Goal: Task Accomplishment & Management: Complete application form

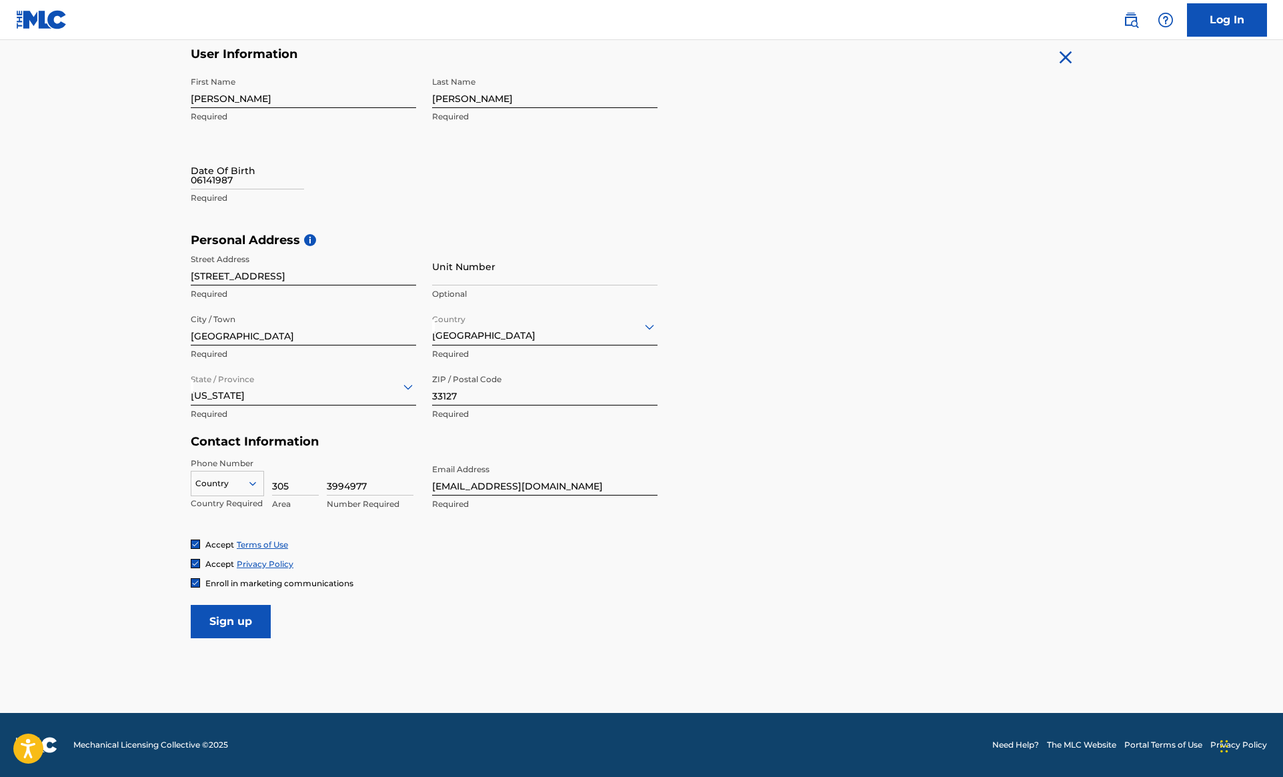
scroll to position [265, 0]
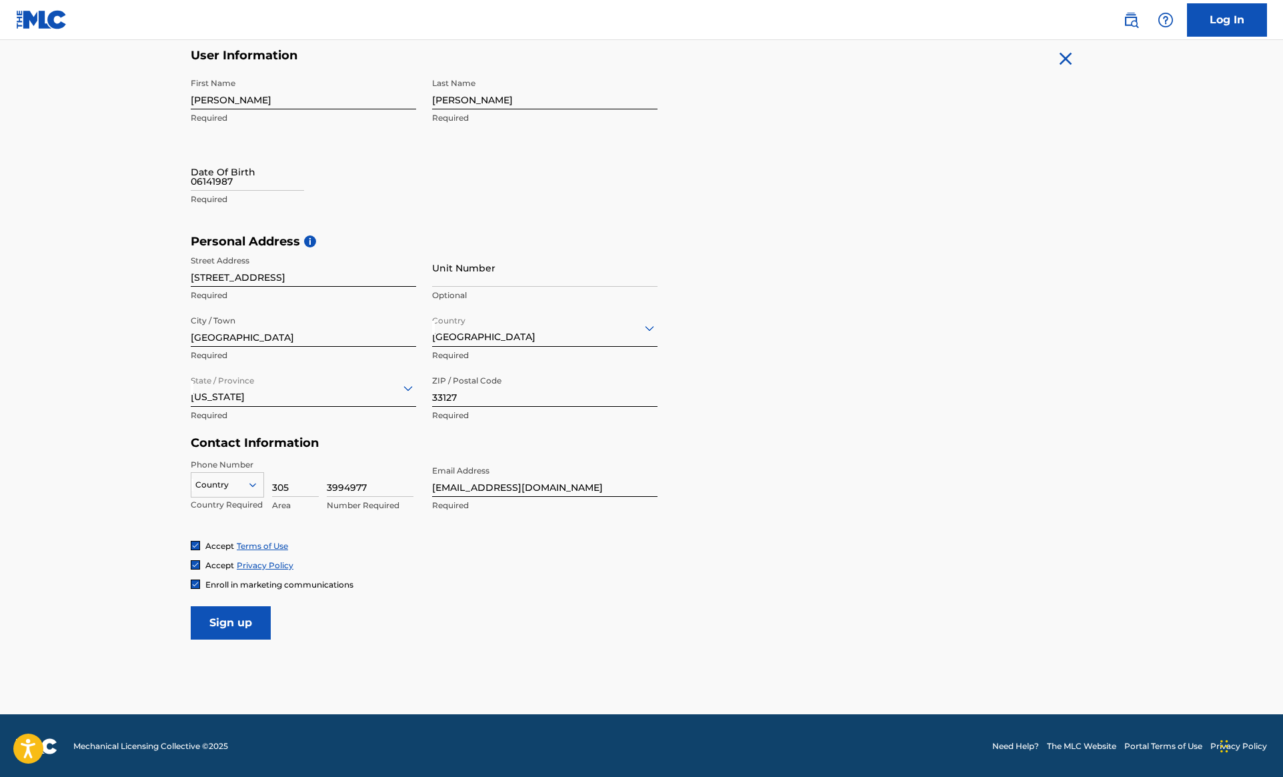
click at [238, 626] on input "Sign up" at bounding box center [231, 622] width 80 height 33
click at [246, 479] on div at bounding box center [227, 484] width 72 height 15
click at [234, 511] on div "US, [GEOGRAPHIC_DATA] +1" at bounding box center [227, 518] width 72 height 52
click at [239, 618] on input "Sign up" at bounding box center [231, 622] width 80 height 33
select select "8"
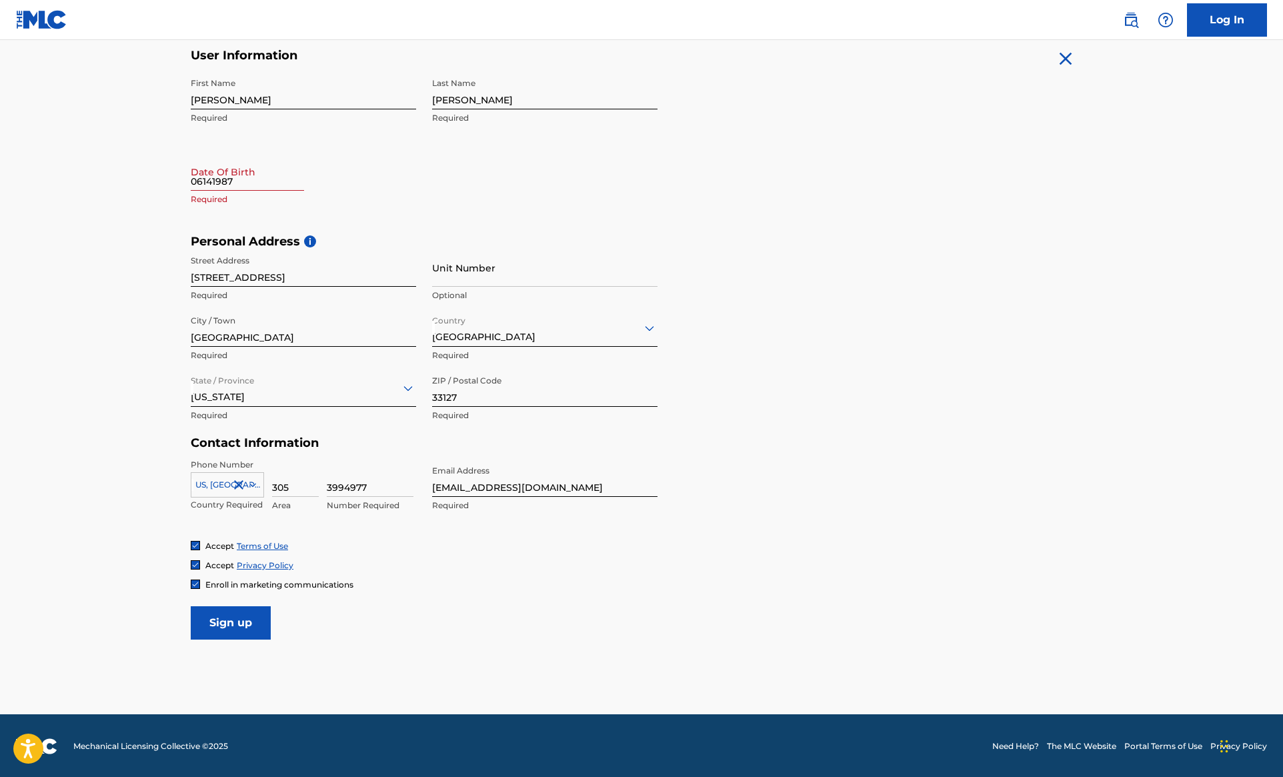
select select "2025"
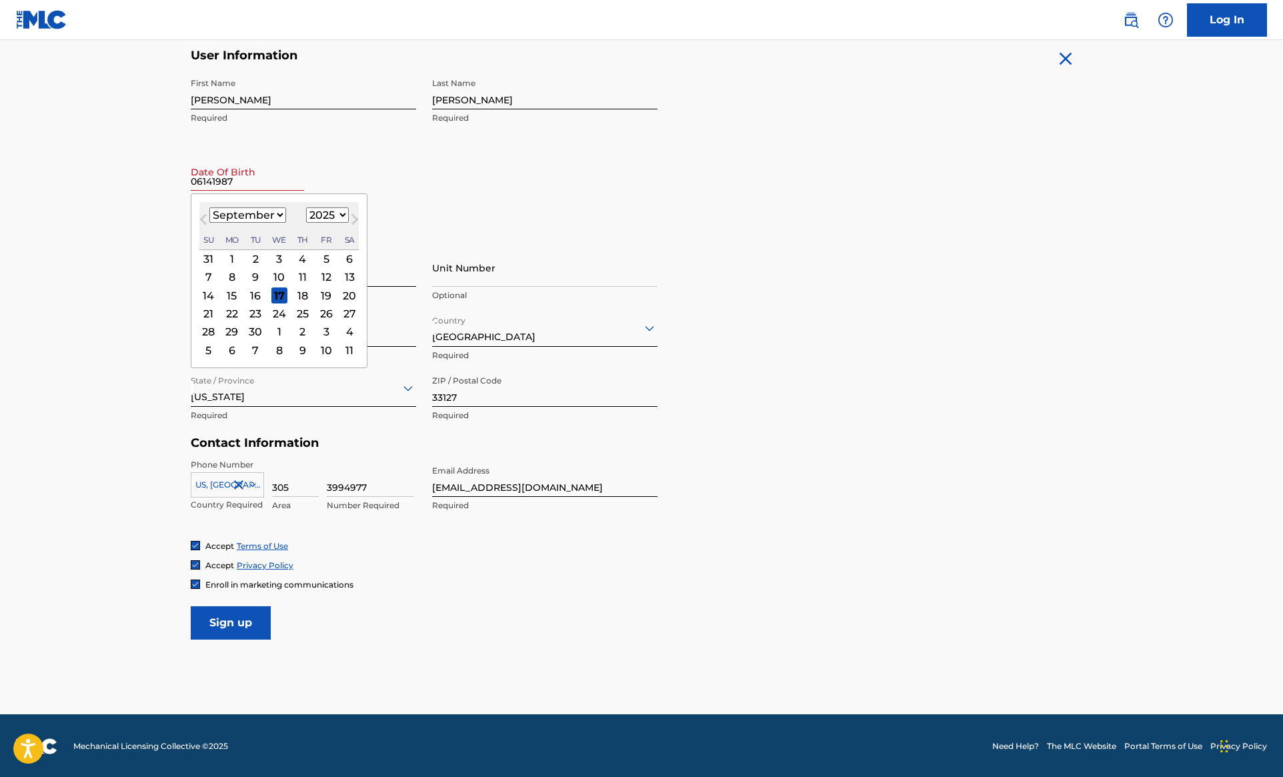
click at [231, 179] on input "06141987" at bounding box center [247, 172] width 113 height 38
click at [204, 178] on input "06141987" at bounding box center [247, 172] width 113 height 38
type input "06/14/1987"
click at [424, 216] on div "First Name Jeffrey Required Last Name Olivier Required Date Of Birth 06/14/1987…" at bounding box center [424, 152] width 467 height 163
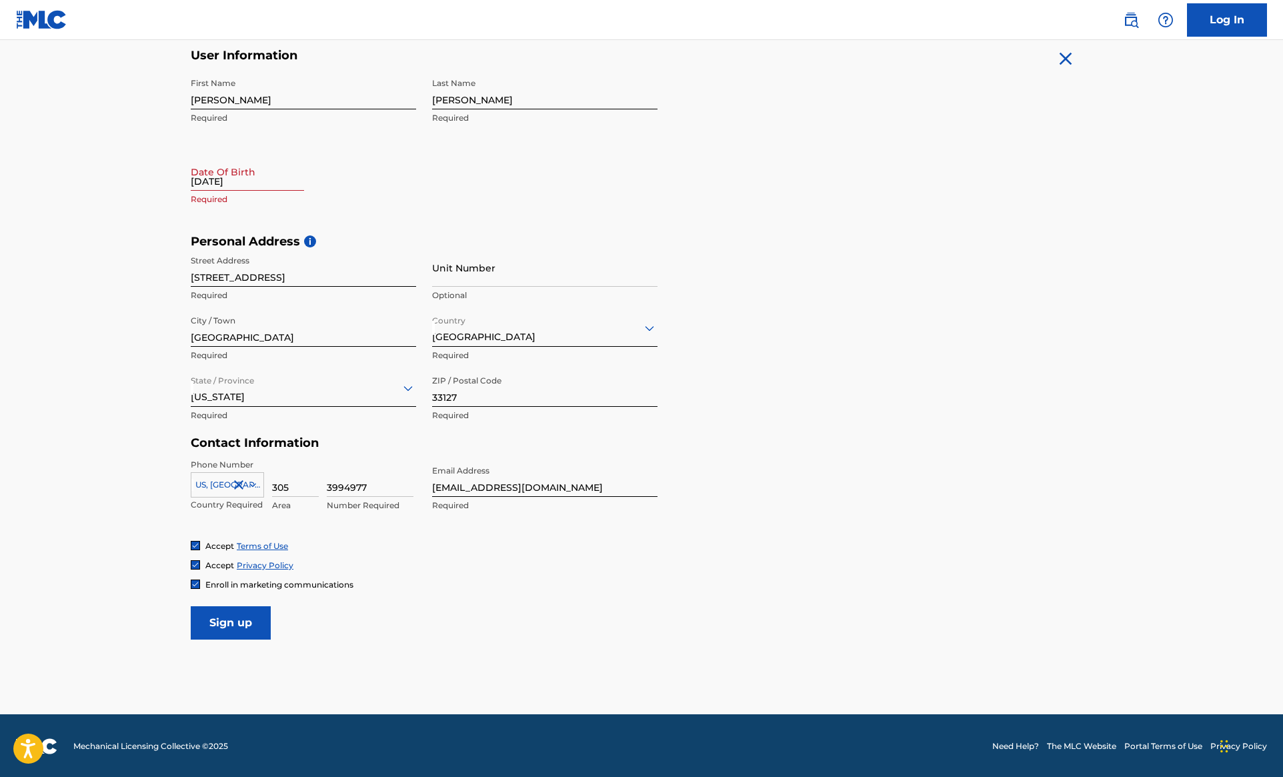
click at [255, 190] on div "06/14/1987" at bounding box center [247, 173] width 113 height 41
click at [229, 183] on input "06/14/1987" at bounding box center [247, 172] width 113 height 38
select select "8"
select select "2025"
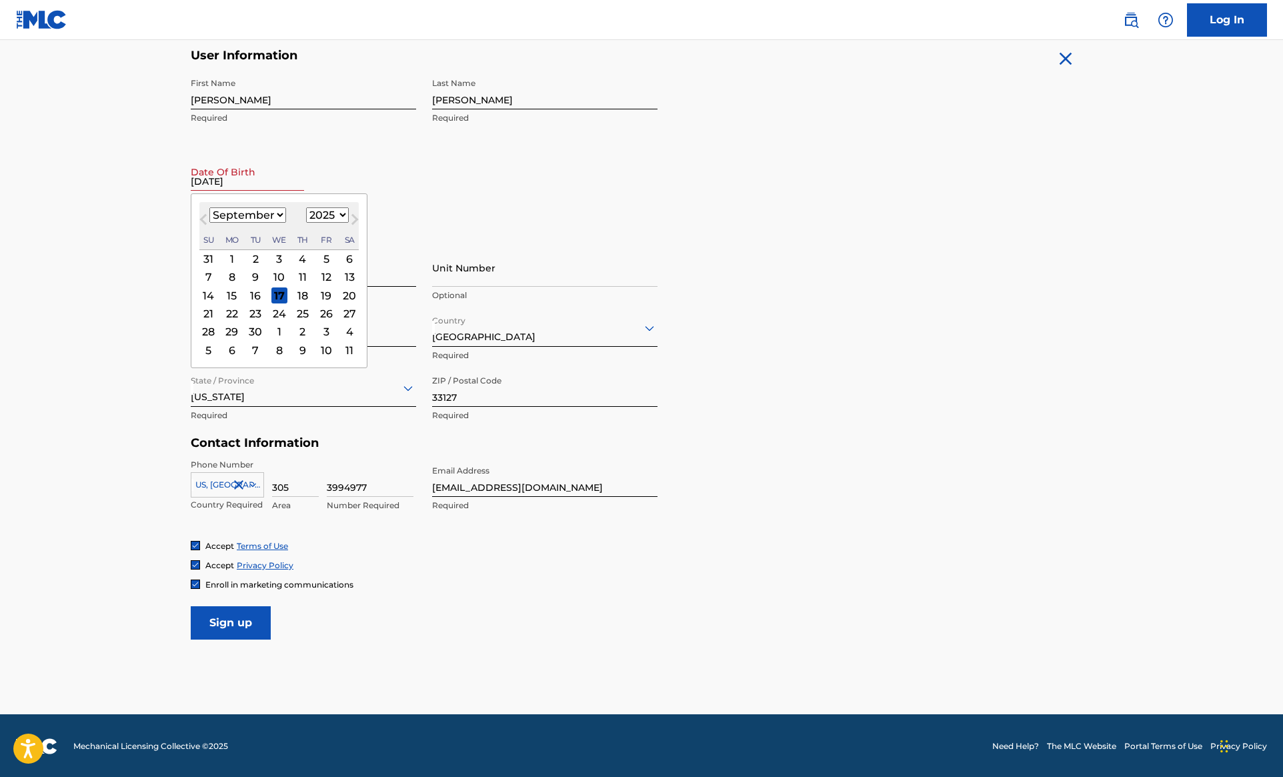
select select "5"
click at [341, 277] on div "14" at bounding box center [349, 277] width 16 height 16
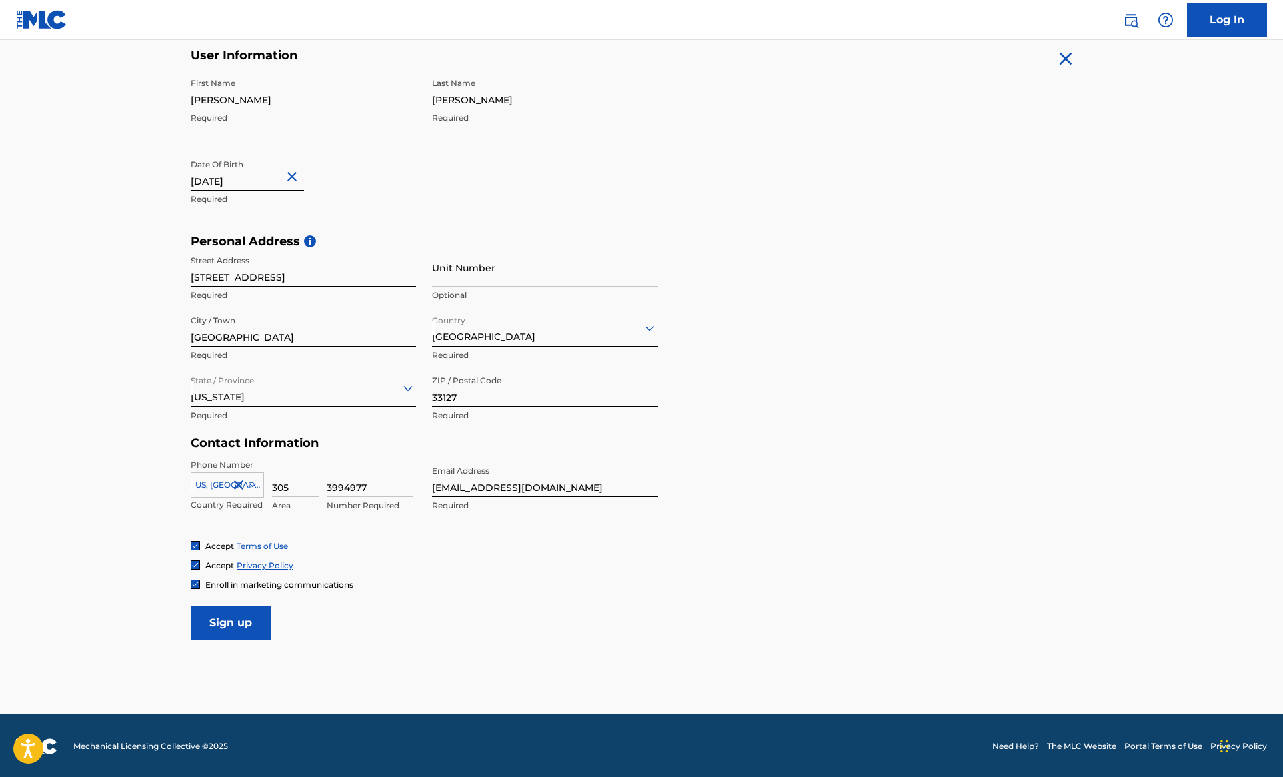
click at [236, 178] on input "06/14/1987" at bounding box center [247, 172] width 113 height 38
select select "5"
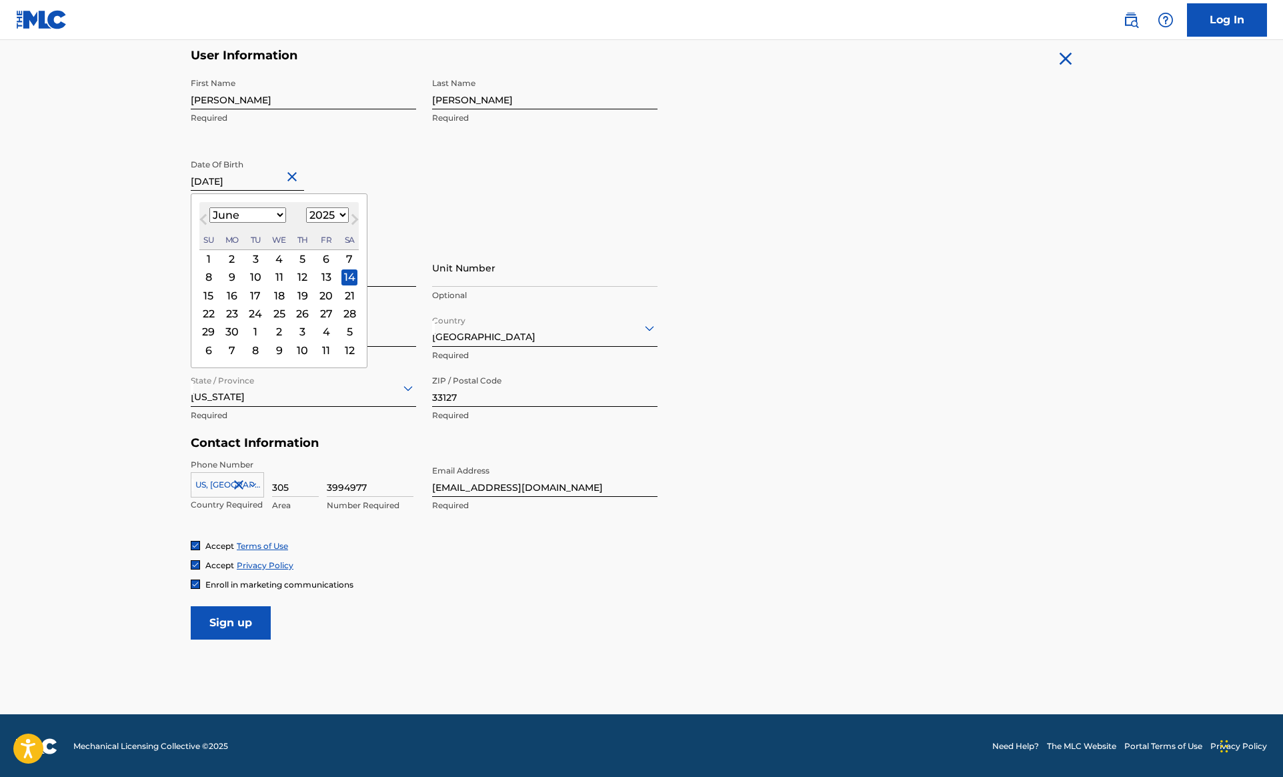
select select "1987"
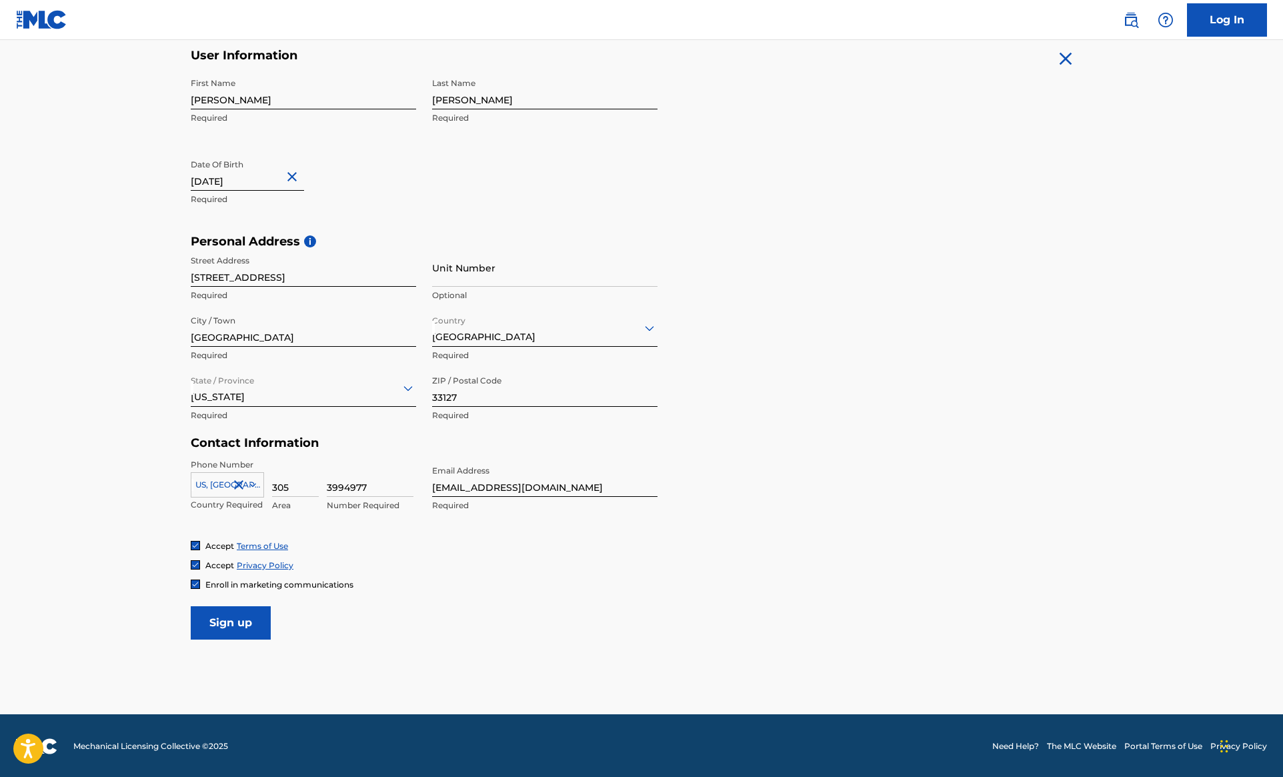
click at [438, 631] on form "User Information First Name Jeffrey Required Last Name Olivier Required Date Of…" at bounding box center [641, 343] width 901 height 591
click at [236, 622] on input "Sign up" at bounding box center [231, 622] width 80 height 33
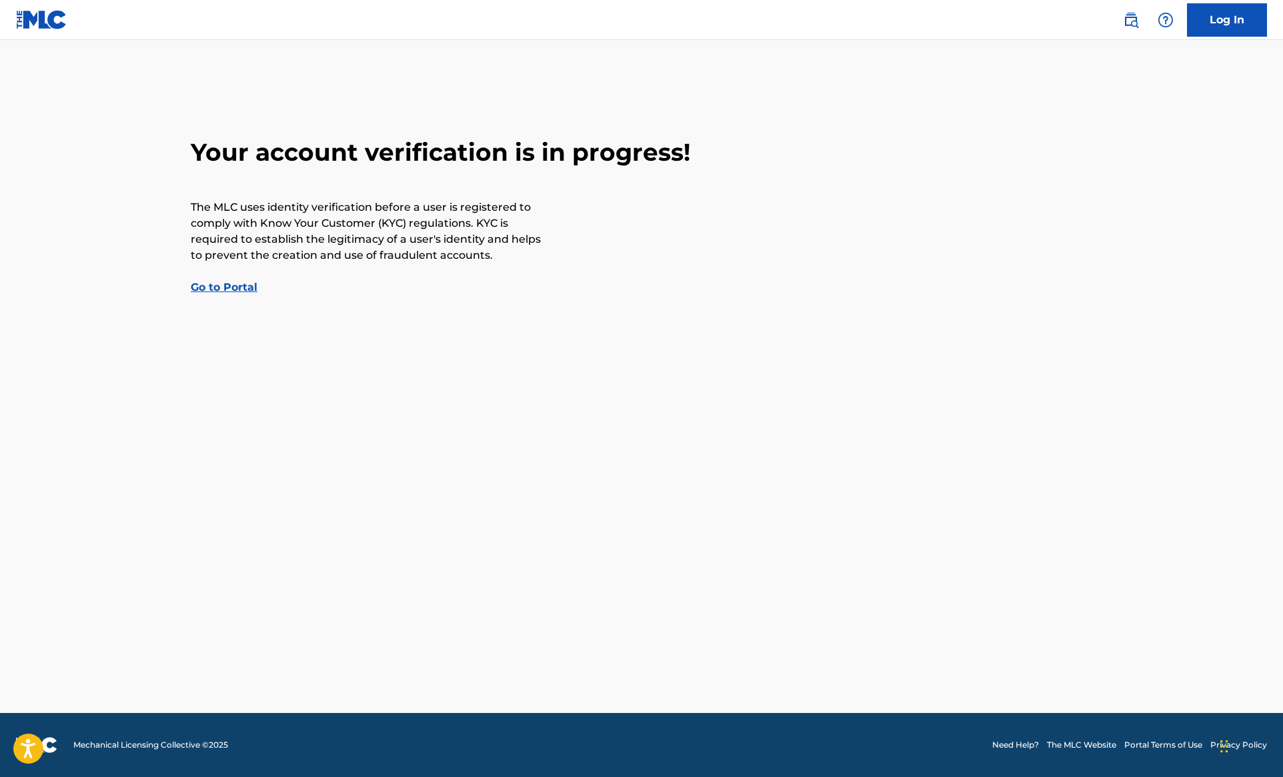
click at [221, 289] on link "Go to Portal" at bounding box center [224, 287] width 67 height 13
click at [218, 288] on link "Go to Portal" at bounding box center [224, 287] width 67 height 13
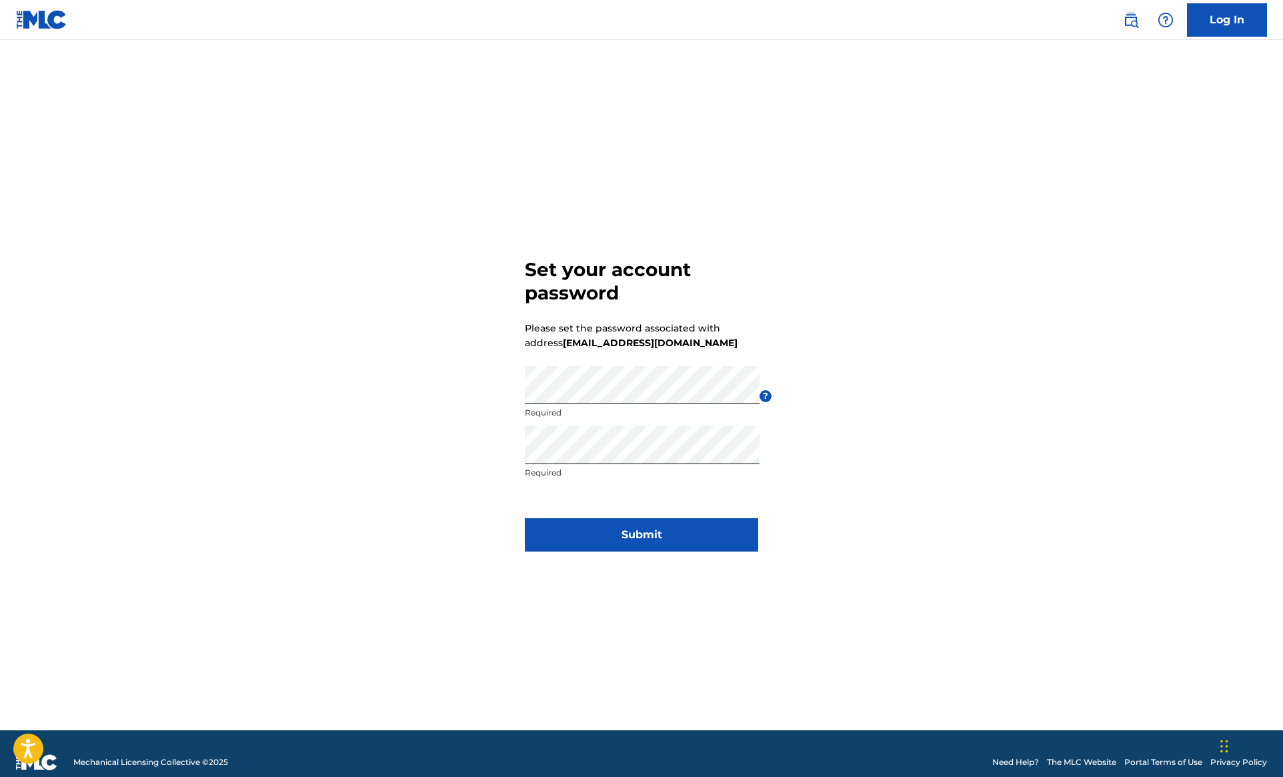
click at [634, 539] on button "Submit" at bounding box center [641, 534] width 233 height 33
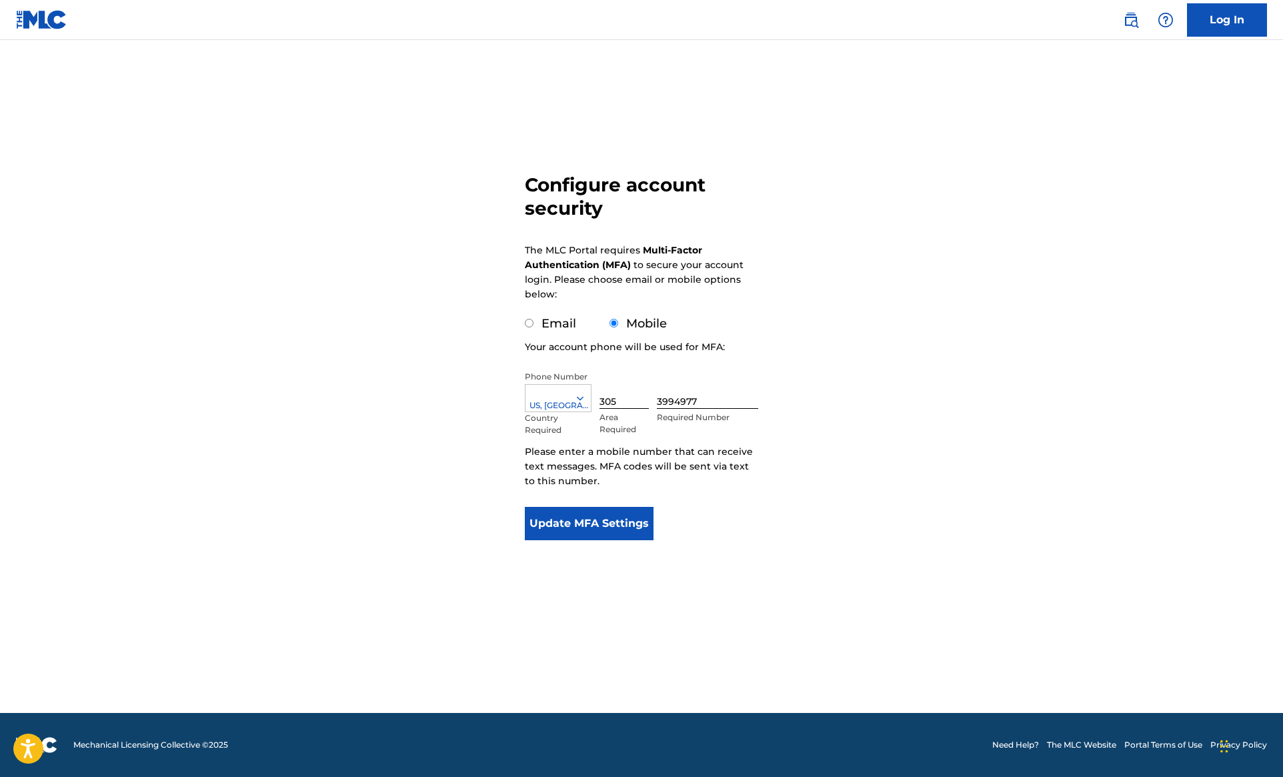
click at [539, 329] on div "Email" at bounding box center [550, 324] width 51 height 18
click at [529, 327] on input "Email" at bounding box center [529, 323] width 9 height 9
radio input "true"
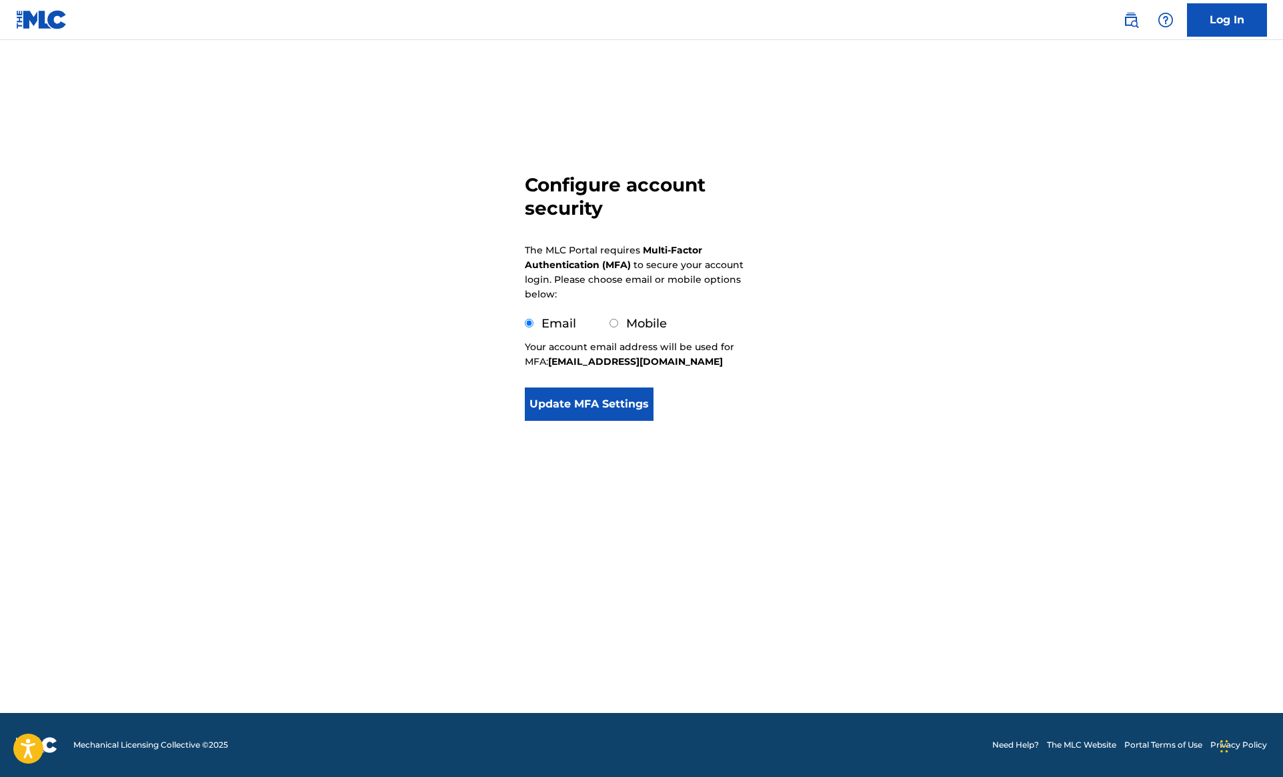
click at [580, 413] on button "Update MFA Settings" at bounding box center [589, 403] width 129 height 33
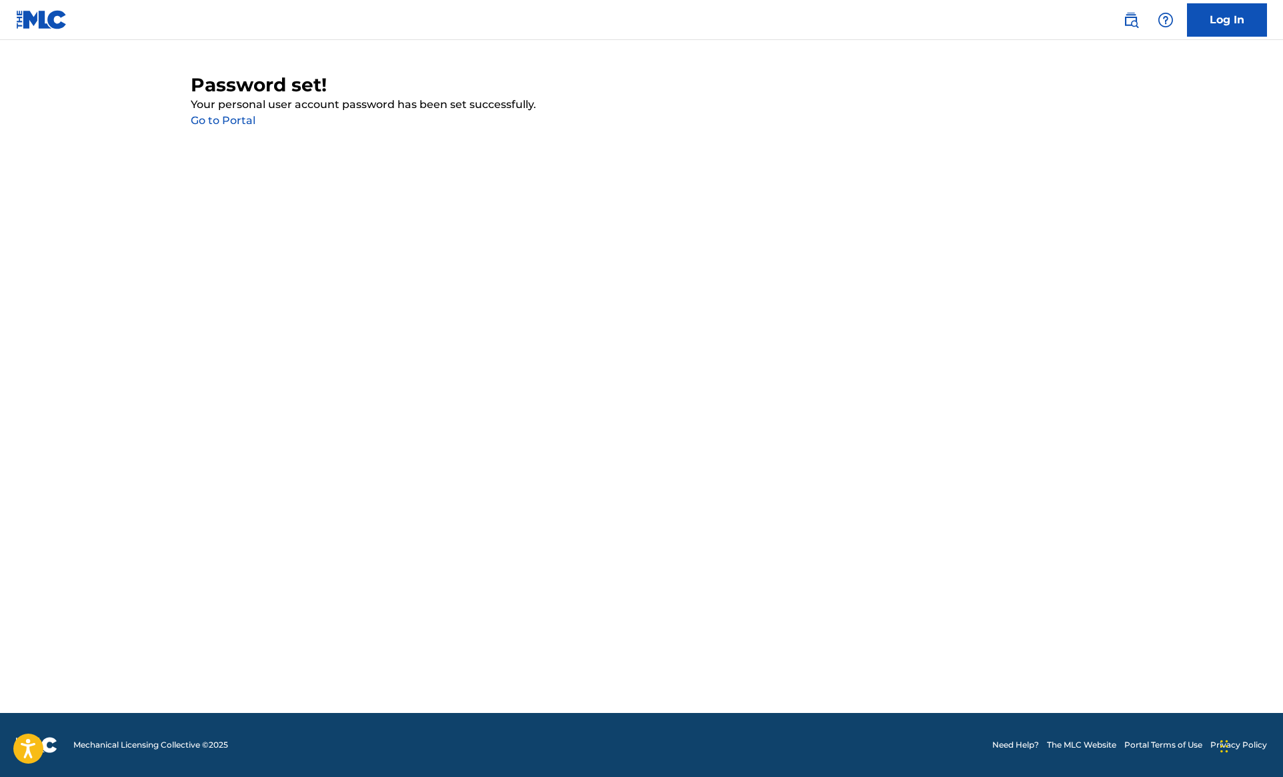
click at [218, 123] on link "Go to Portal" at bounding box center [223, 120] width 65 height 13
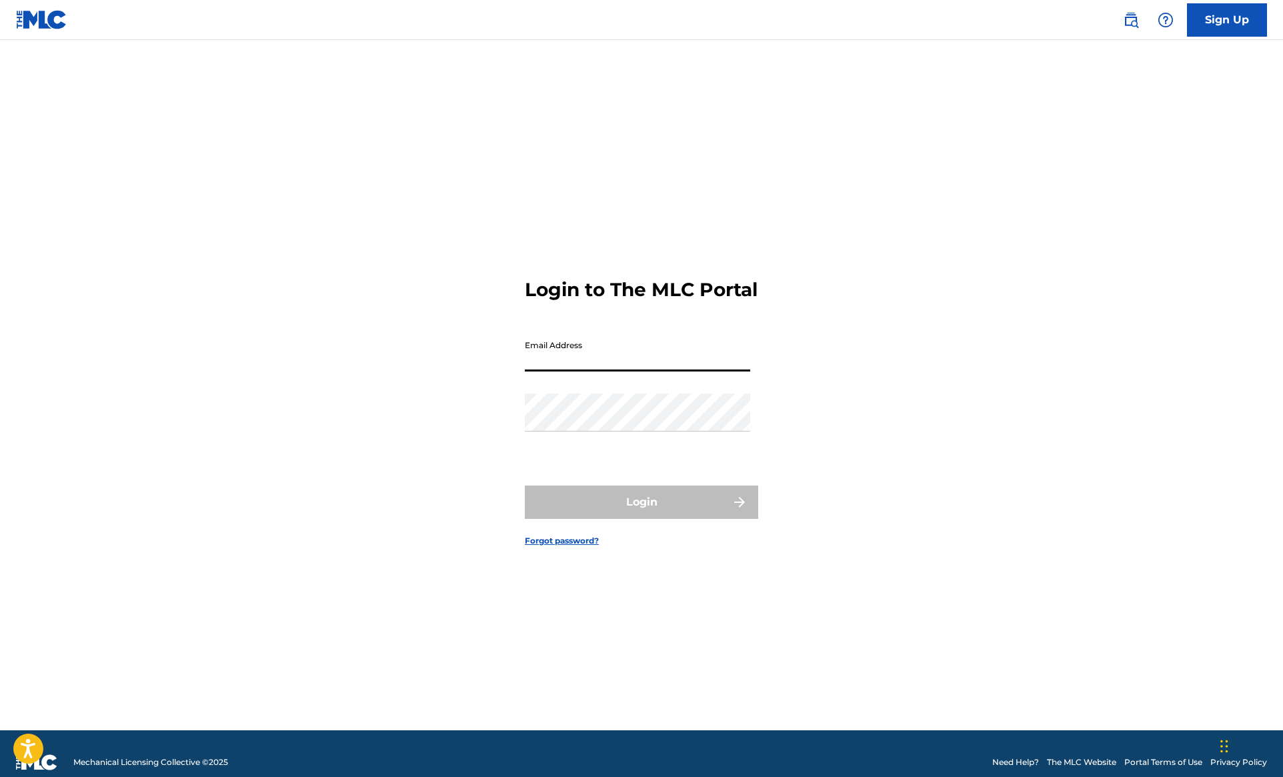
click at [562, 371] on input "Email Address" at bounding box center [637, 352] width 225 height 38
type input "[EMAIL_ADDRESS][DOMAIN_NAME]"
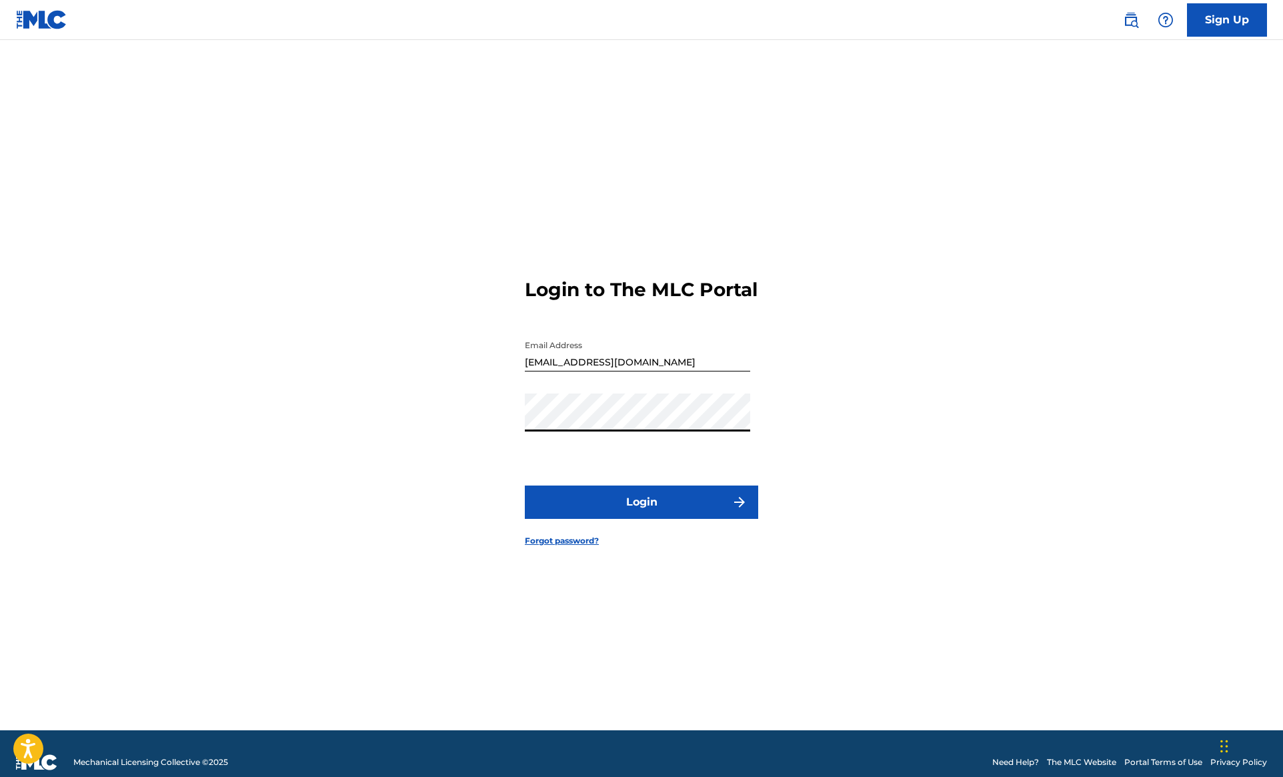
click at [641, 513] on button "Login" at bounding box center [641, 501] width 233 height 33
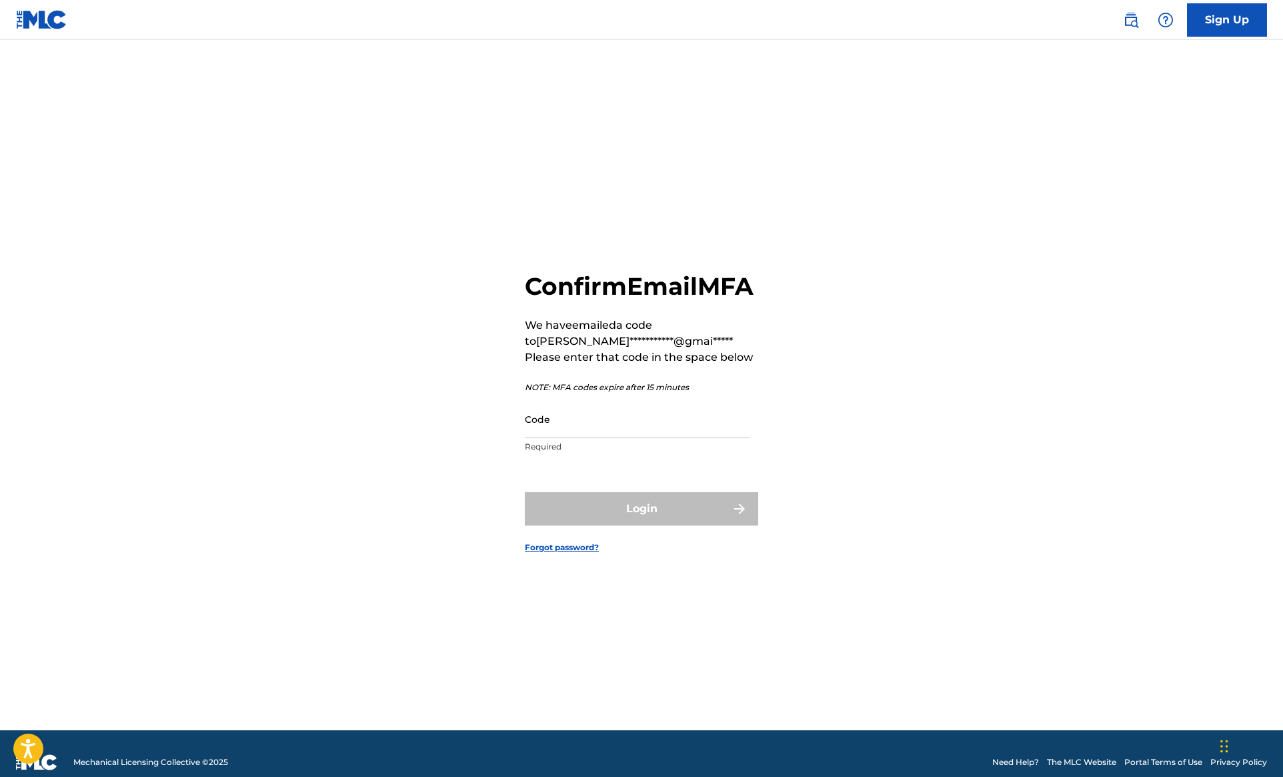
click at [538, 438] on input "Code" at bounding box center [637, 419] width 225 height 38
paste input "876938"
drag, startPoint x: 671, startPoint y: 479, endPoint x: 559, endPoint y: 440, distance: 118.7
click at [671, 479] on form "**********" at bounding box center [641, 401] width 233 height 657
drag, startPoint x: 584, startPoint y: 453, endPoint x: 568, endPoint y: 444, distance: 18.2
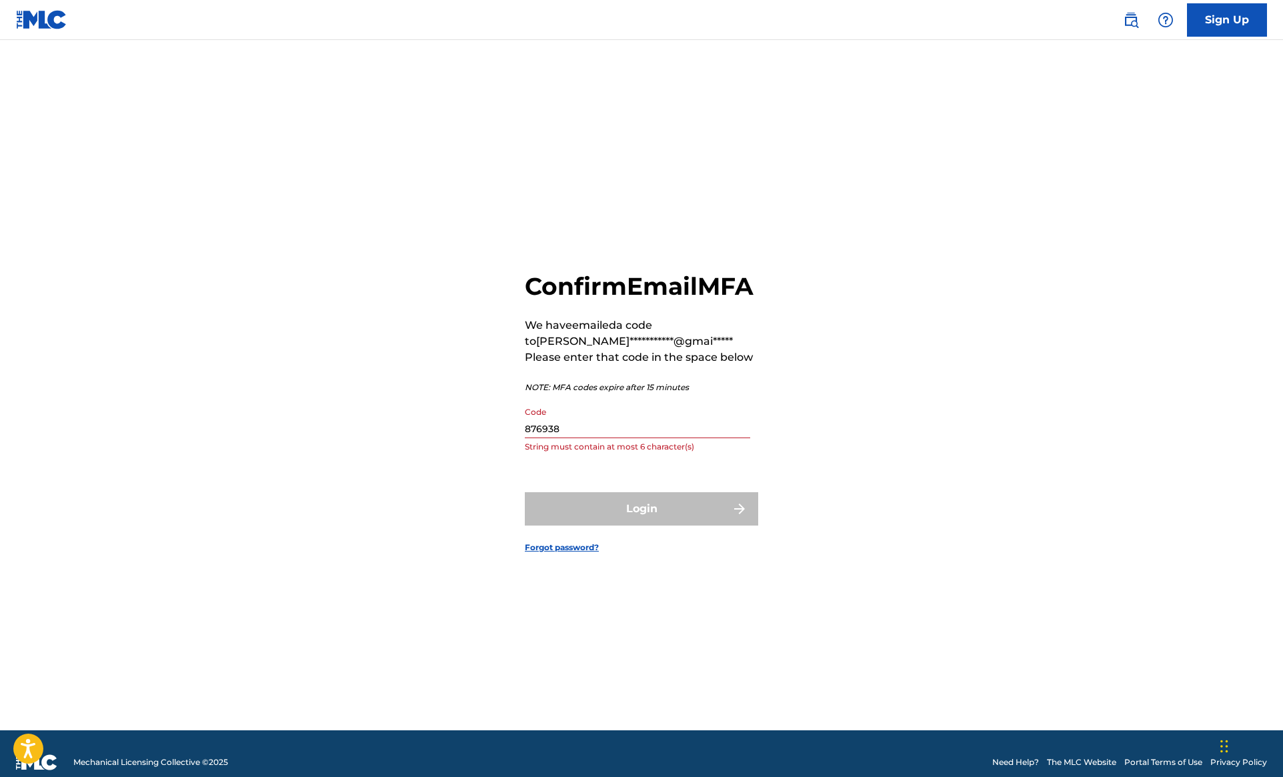
click at [581, 438] on input "876938" at bounding box center [637, 419] width 225 height 38
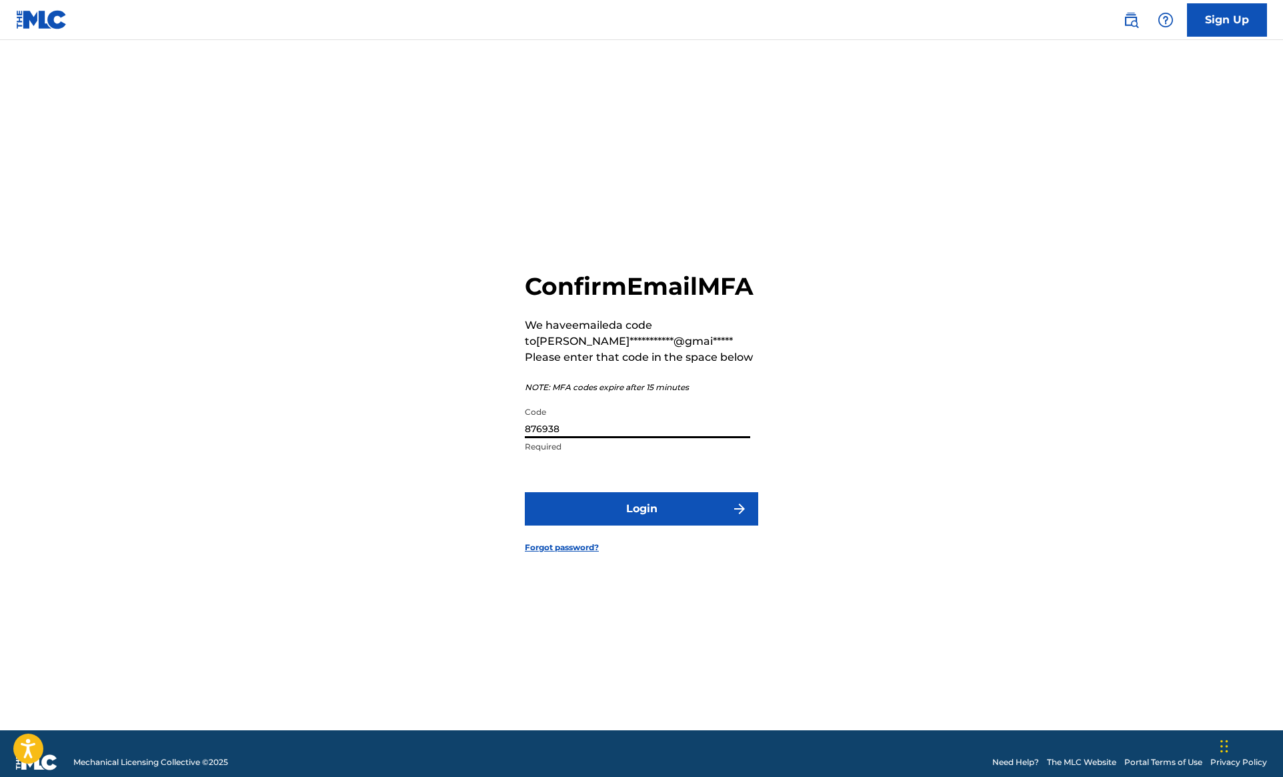
type input "876938"
click at [615, 521] on button "Login" at bounding box center [641, 508] width 233 height 33
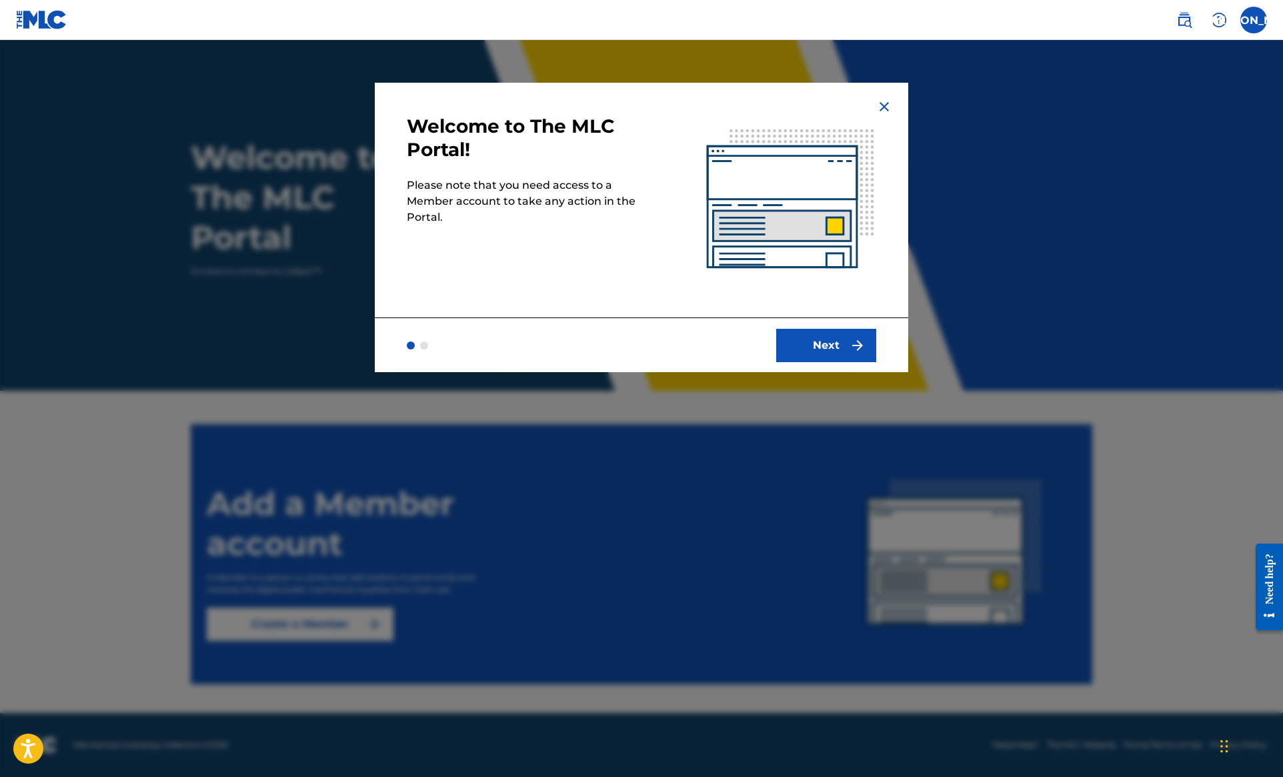
click at [826, 343] on button "Next" at bounding box center [826, 345] width 100 height 33
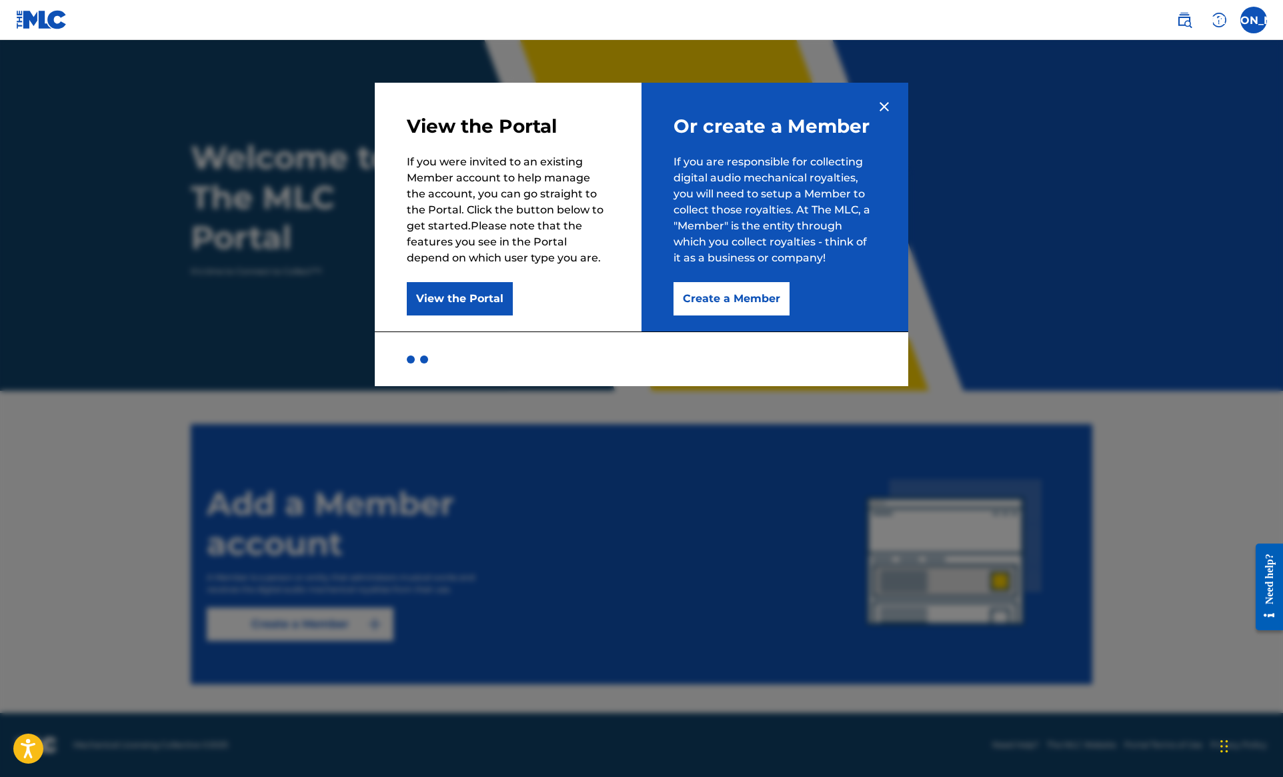
click at [715, 305] on button "Create a Member" at bounding box center [731, 298] width 116 height 33
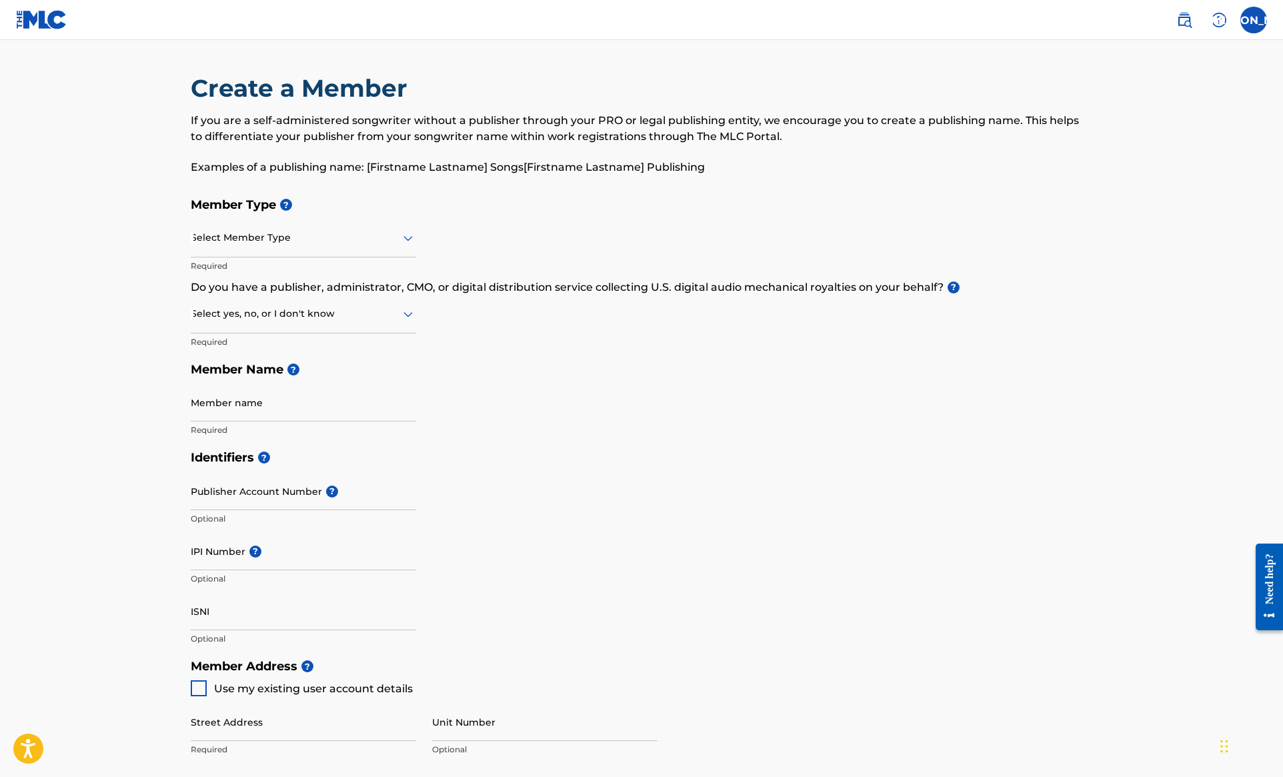
click at [245, 247] on div "Select Member Type" at bounding box center [303, 238] width 225 height 38
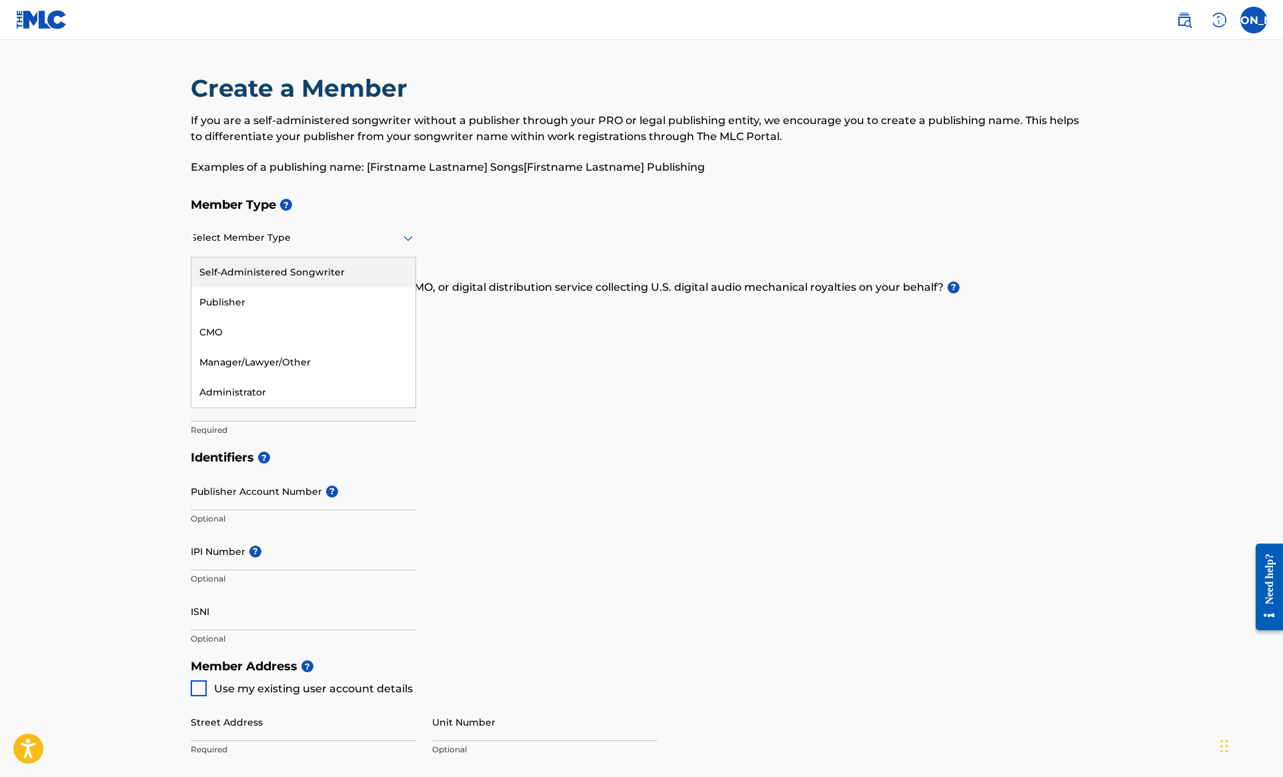
click at [309, 276] on div "Self-Administered Songwriter" at bounding box center [303, 272] width 224 height 30
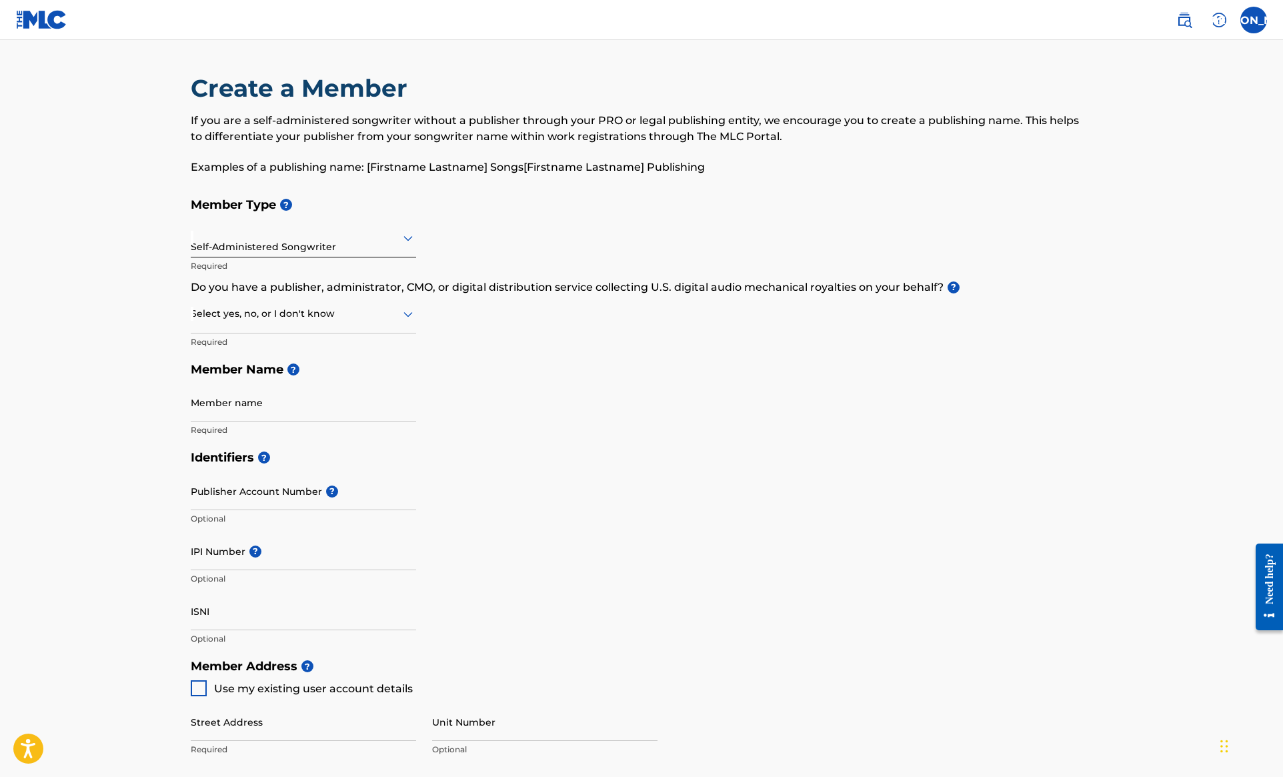
click at [317, 312] on div at bounding box center [303, 313] width 225 height 17
click at [685, 305] on div "Member Type ? Self-Administered Songwriter Required Do you have a publisher, ad…" at bounding box center [641, 317] width 901 height 253
click at [415, 310] on icon at bounding box center [408, 314] width 16 height 16
click at [346, 351] on div "Yes" at bounding box center [303, 348] width 224 height 30
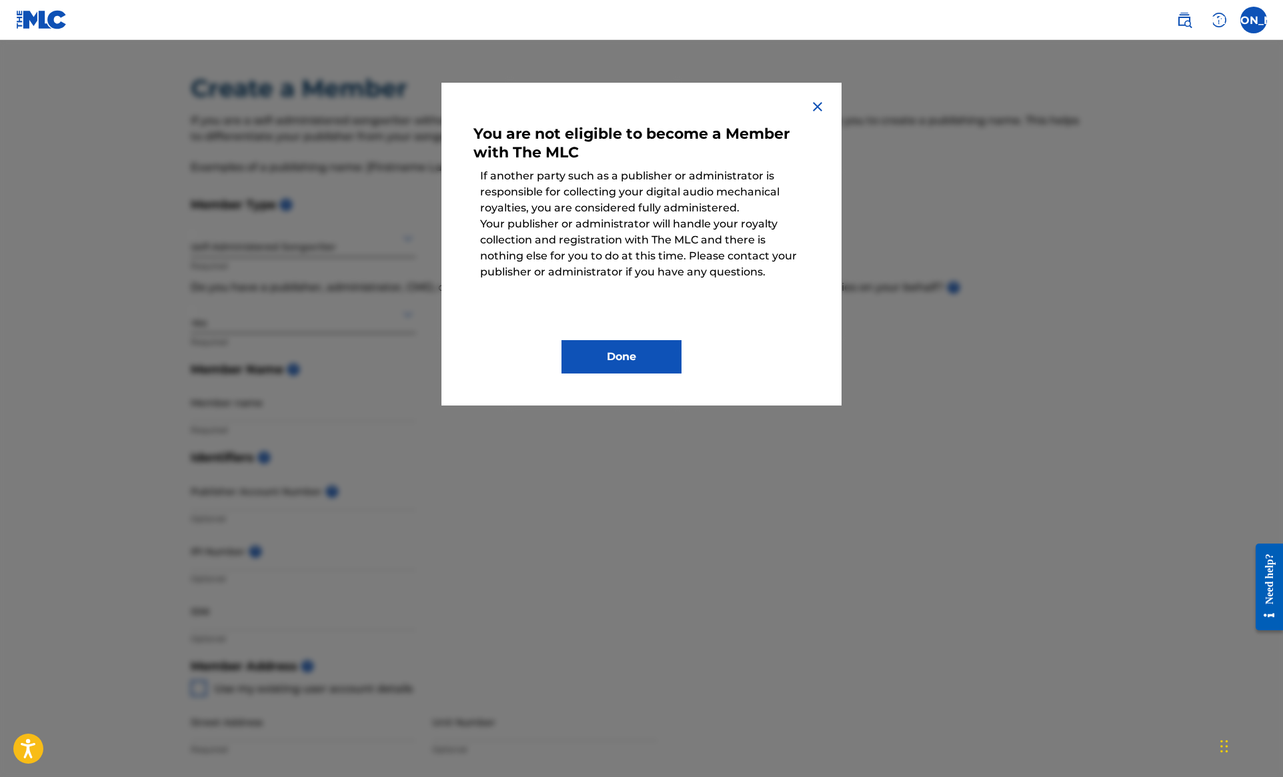
click at [813, 109] on img at bounding box center [817, 107] width 16 height 16
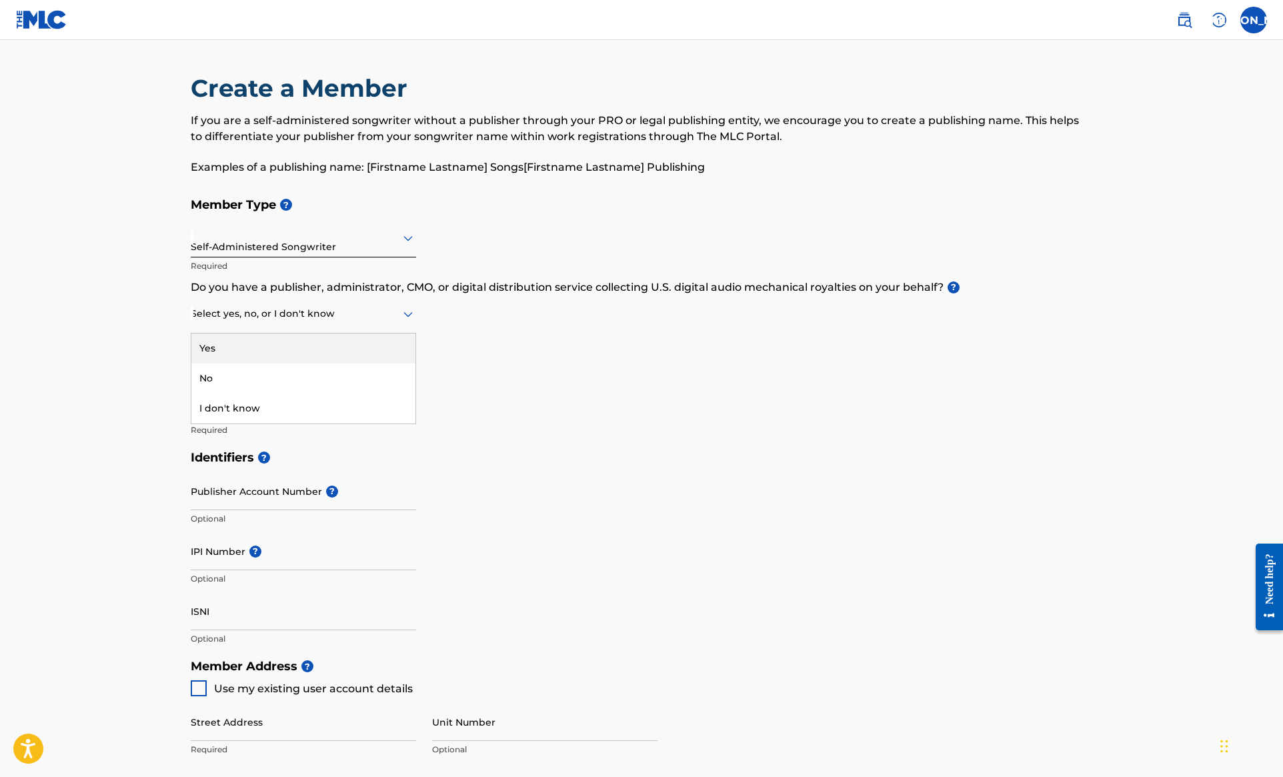
click at [301, 313] on div at bounding box center [303, 313] width 225 height 17
click at [280, 402] on div "I don't know" at bounding box center [303, 408] width 224 height 30
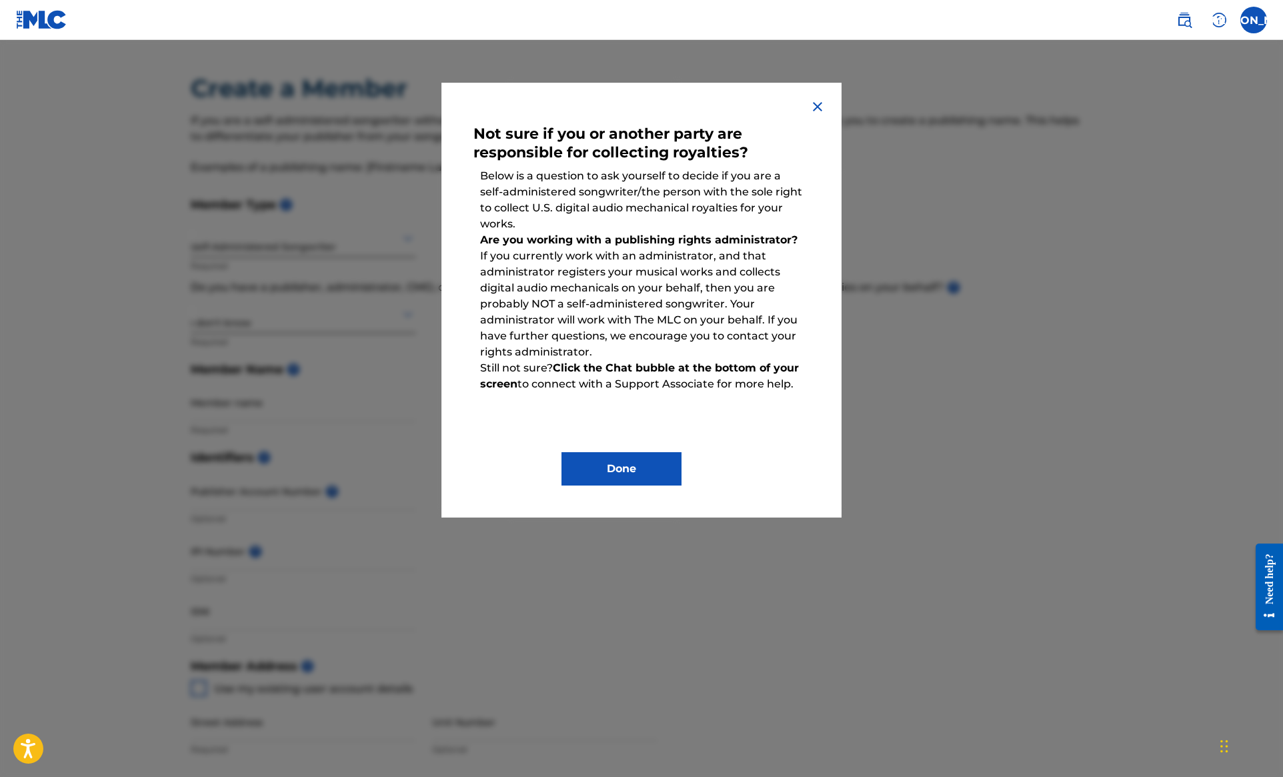
click at [623, 477] on button "Done" at bounding box center [621, 468] width 120 height 33
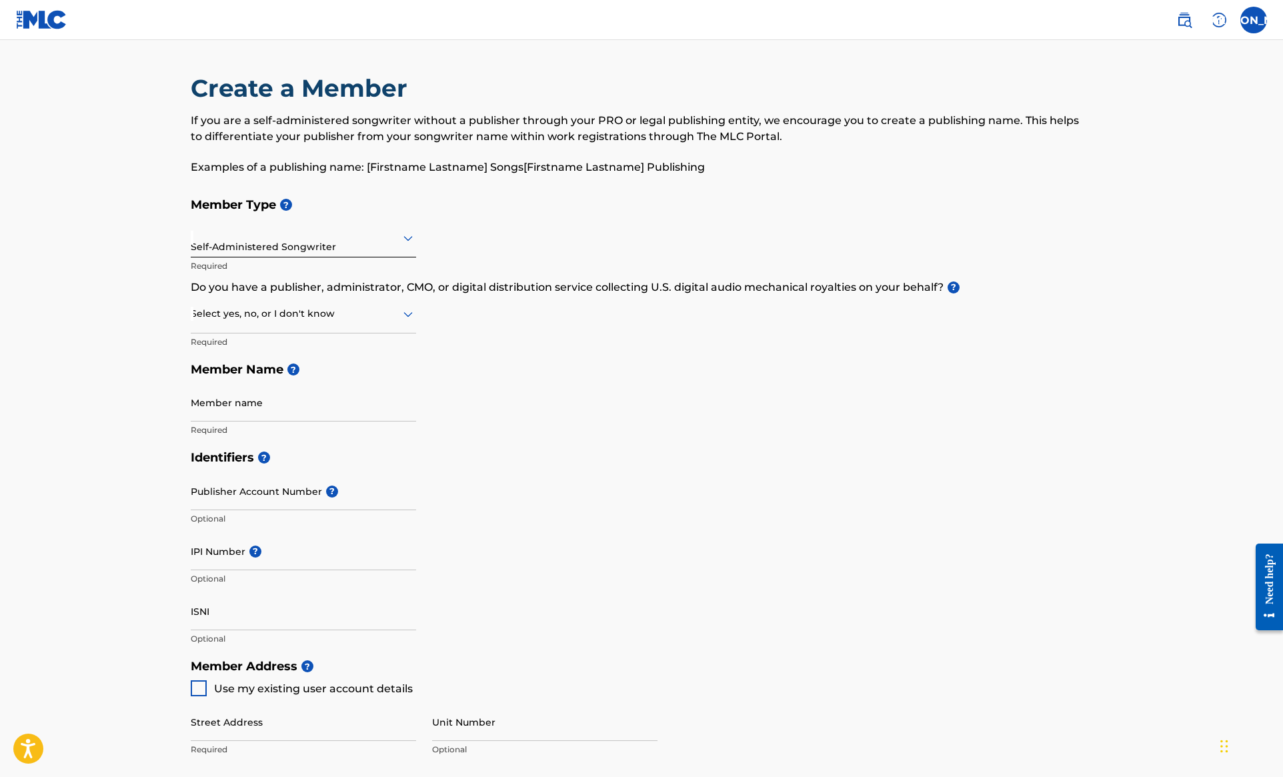
click at [371, 316] on div at bounding box center [303, 313] width 225 height 17
click at [326, 375] on div "No" at bounding box center [303, 378] width 224 height 30
click at [212, 411] on input "Member name" at bounding box center [303, 402] width 225 height 38
type input "[PERSON_NAME]"
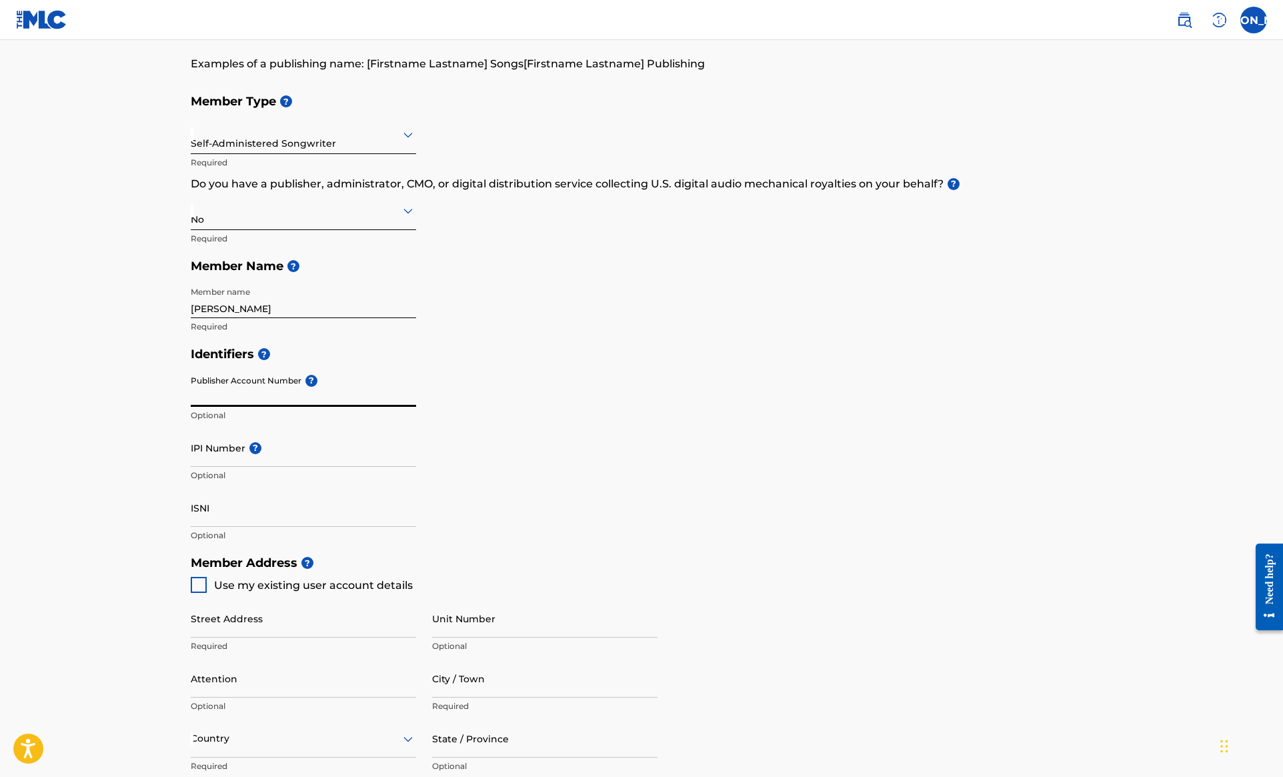
scroll to position [104, 1]
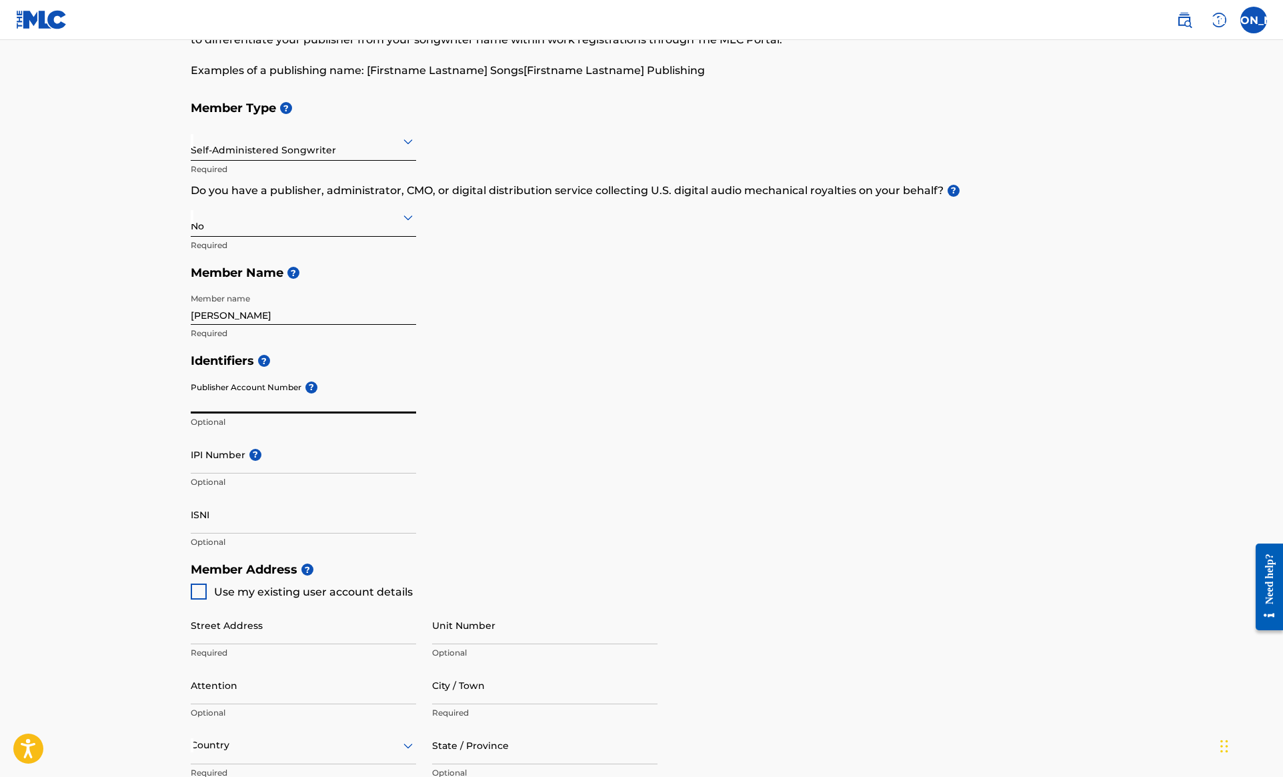
click at [198, 587] on div at bounding box center [199, 591] width 16 height 16
type input "[STREET_ADDRESS]"
type input "[GEOGRAPHIC_DATA]"
type input "33127"
type input "305"
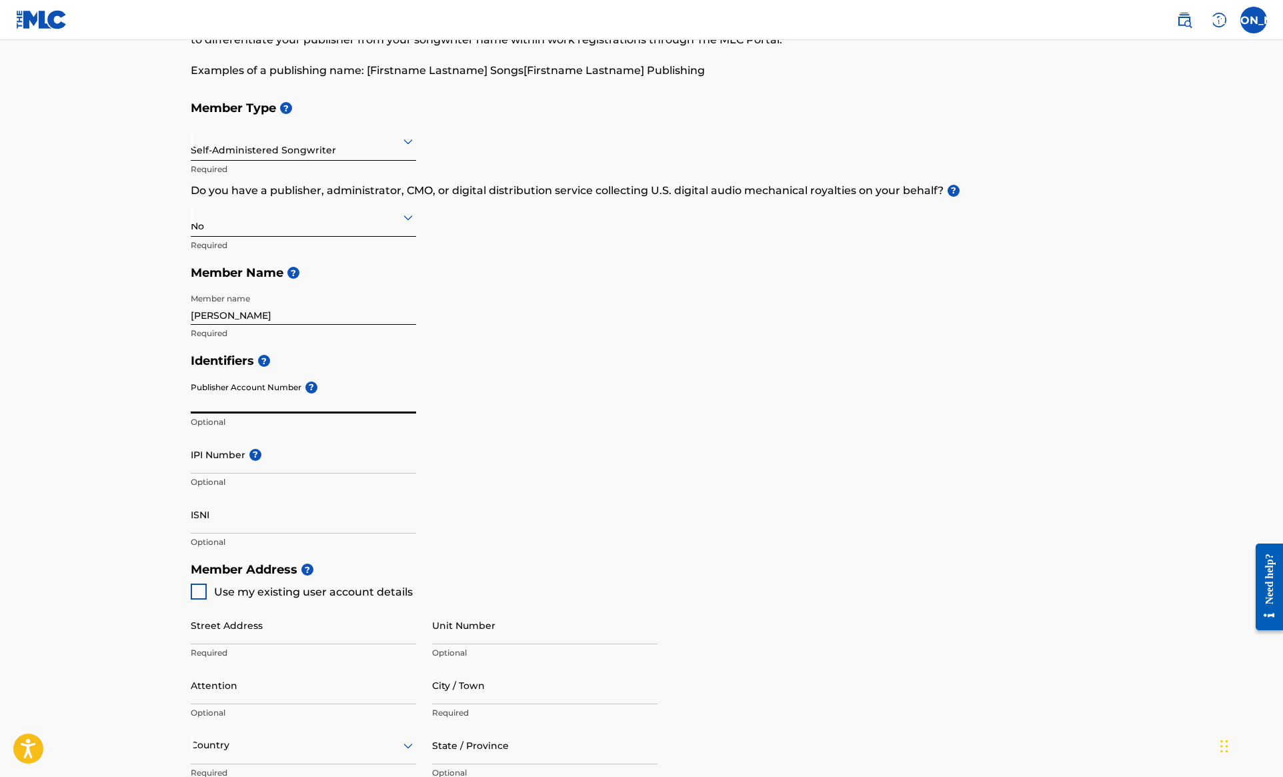
type input "3994977"
type input "[EMAIL_ADDRESS][DOMAIN_NAME]"
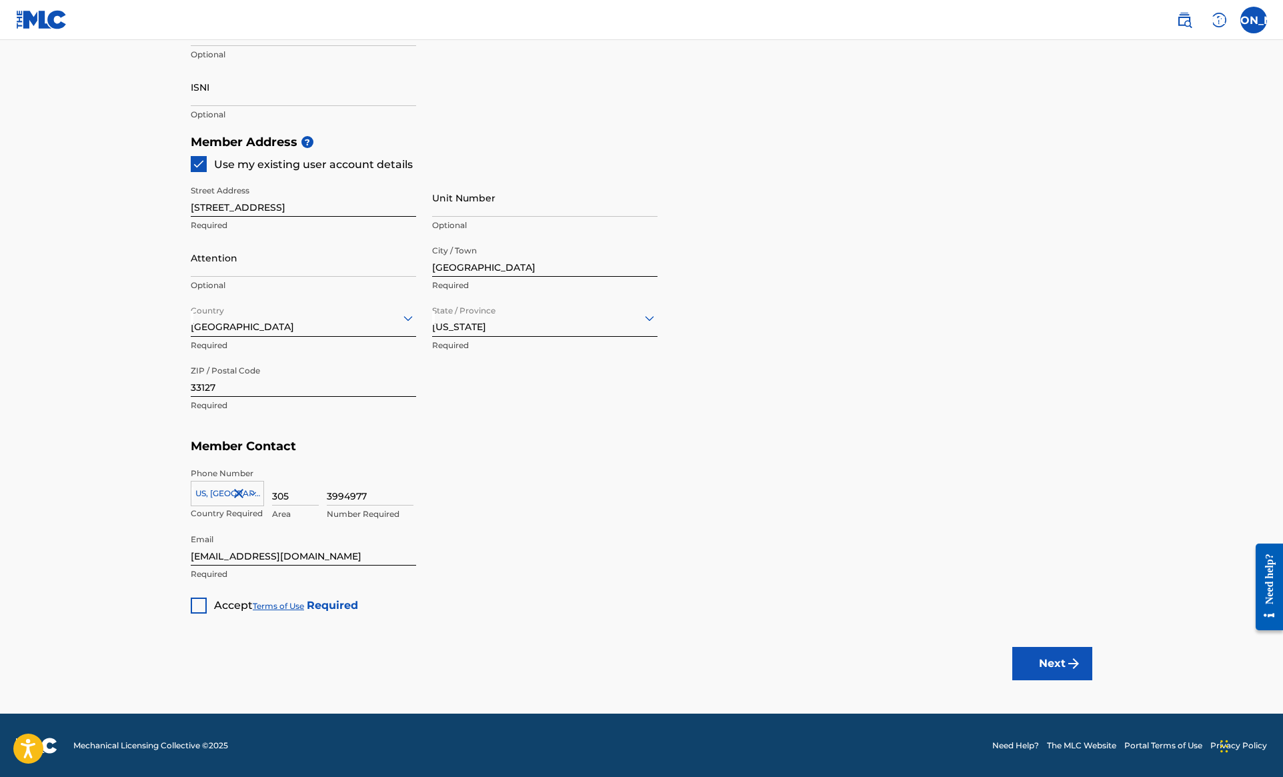
scroll to position [523, 0]
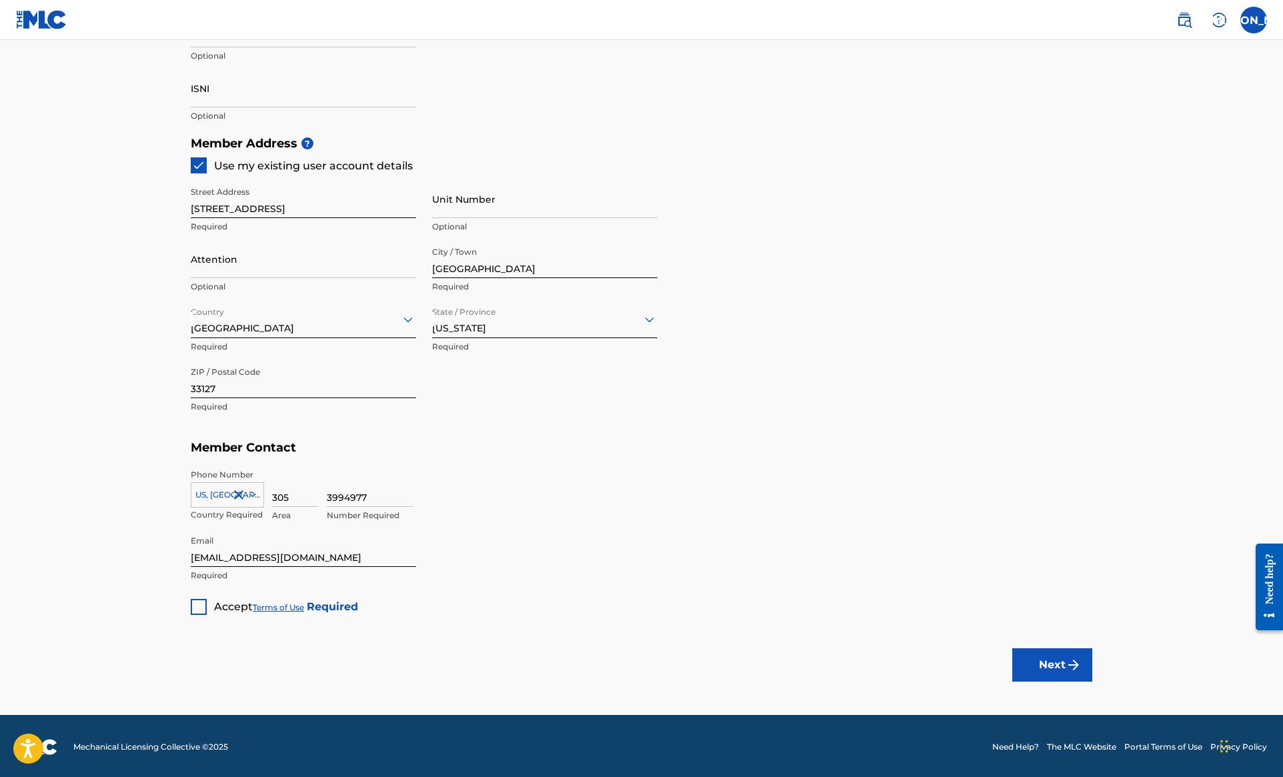
click at [199, 607] on div at bounding box center [199, 607] width 16 height 16
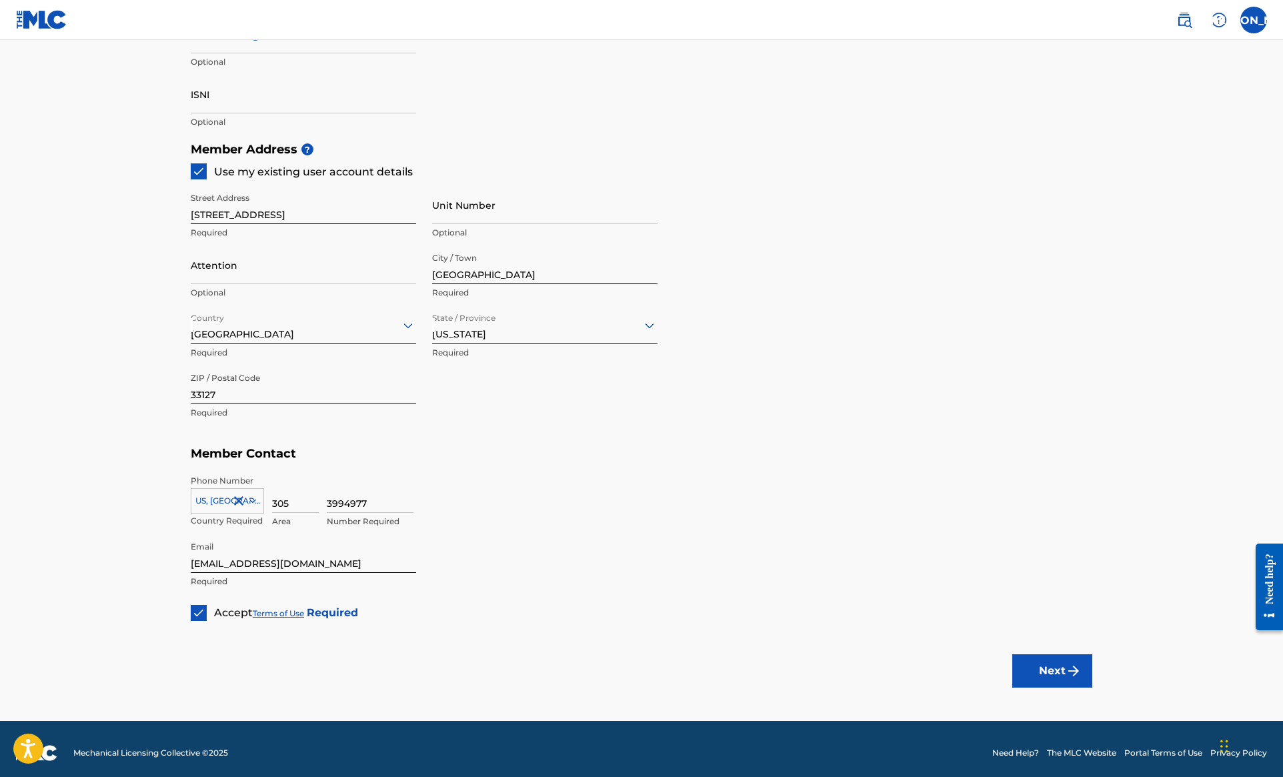
click at [1057, 657] on button "Next" at bounding box center [1052, 670] width 80 height 33
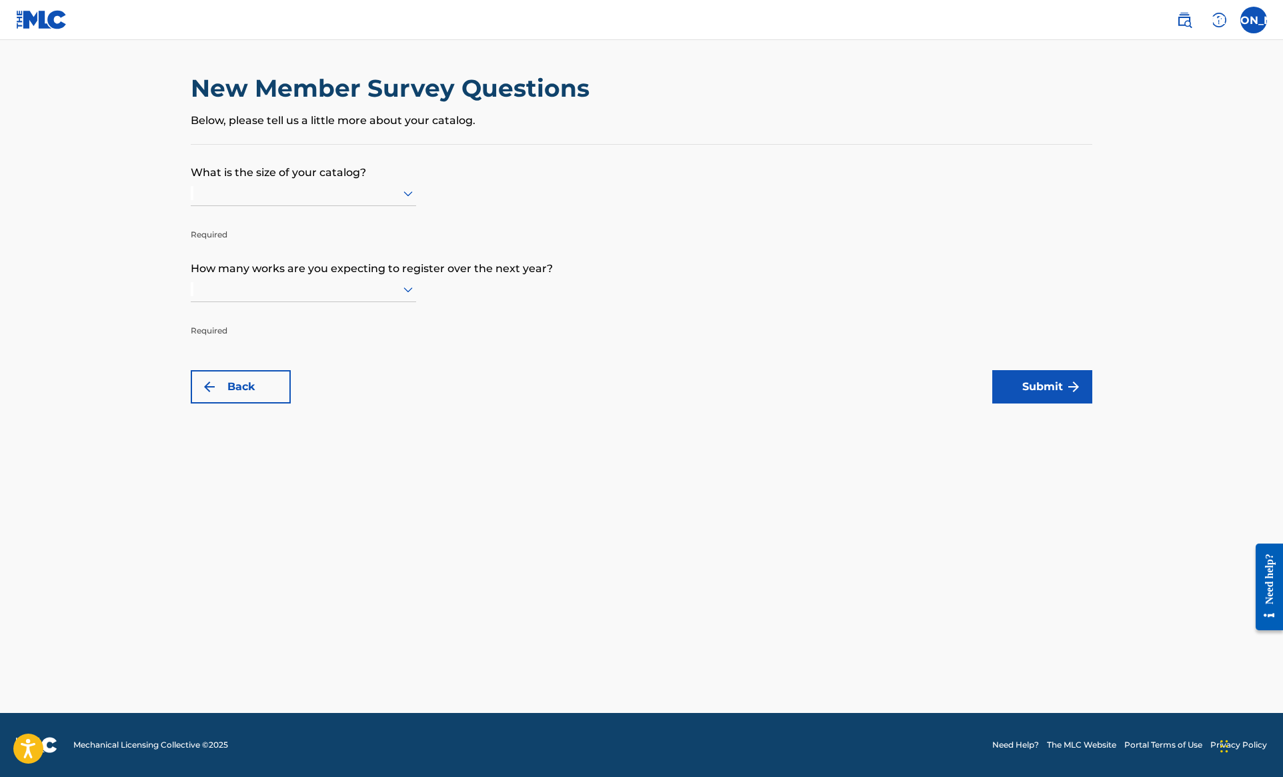
click at [301, 201] on div at bounding box center [303, 193] width 225 height 17
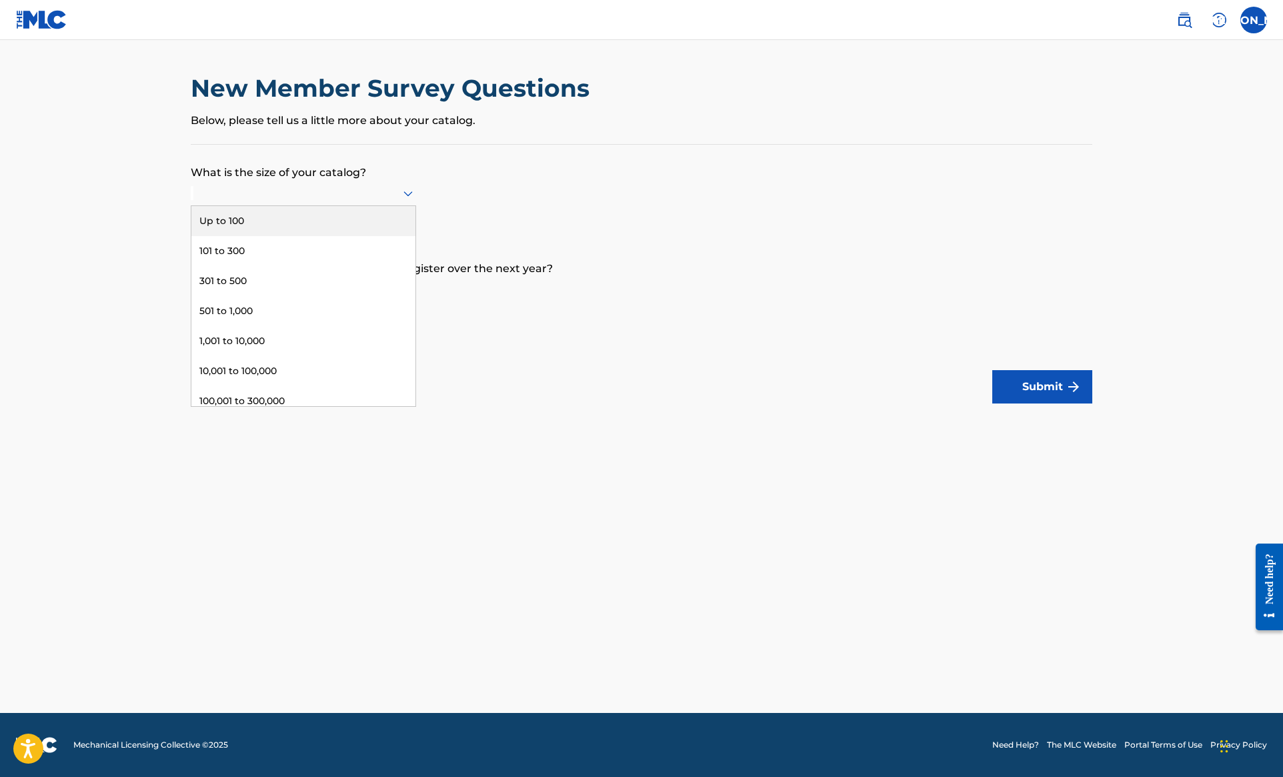
click at [266, 235] on div "Up to 100" at bounding box center [303, 221] width 224 height 30
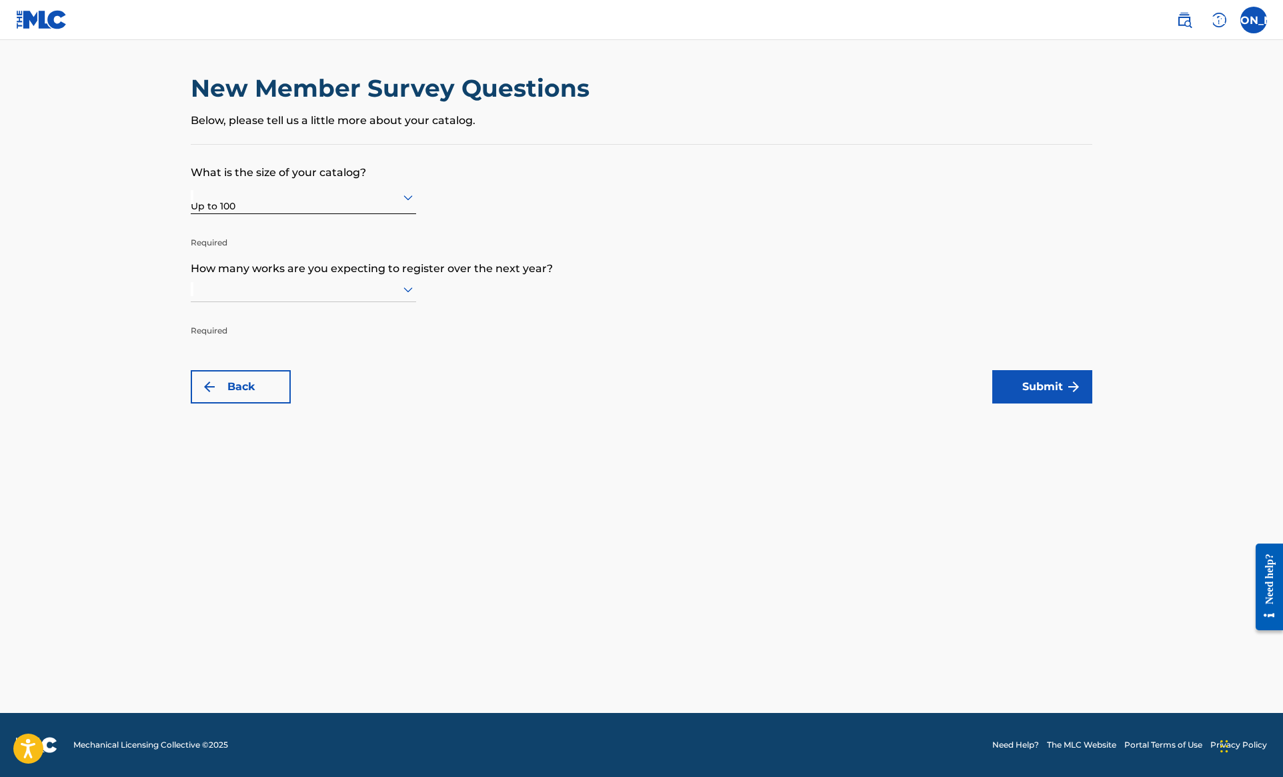
click at [309, 297] on div at bounding box center [303, 289] width 225 height 17
click at [295, 332] on div "Up to 100" at bounding box center [303, 317] width 224 height 30
click at [1007, 392] on button "Submit" at bounding box center [1042, 386] width 100 height 33
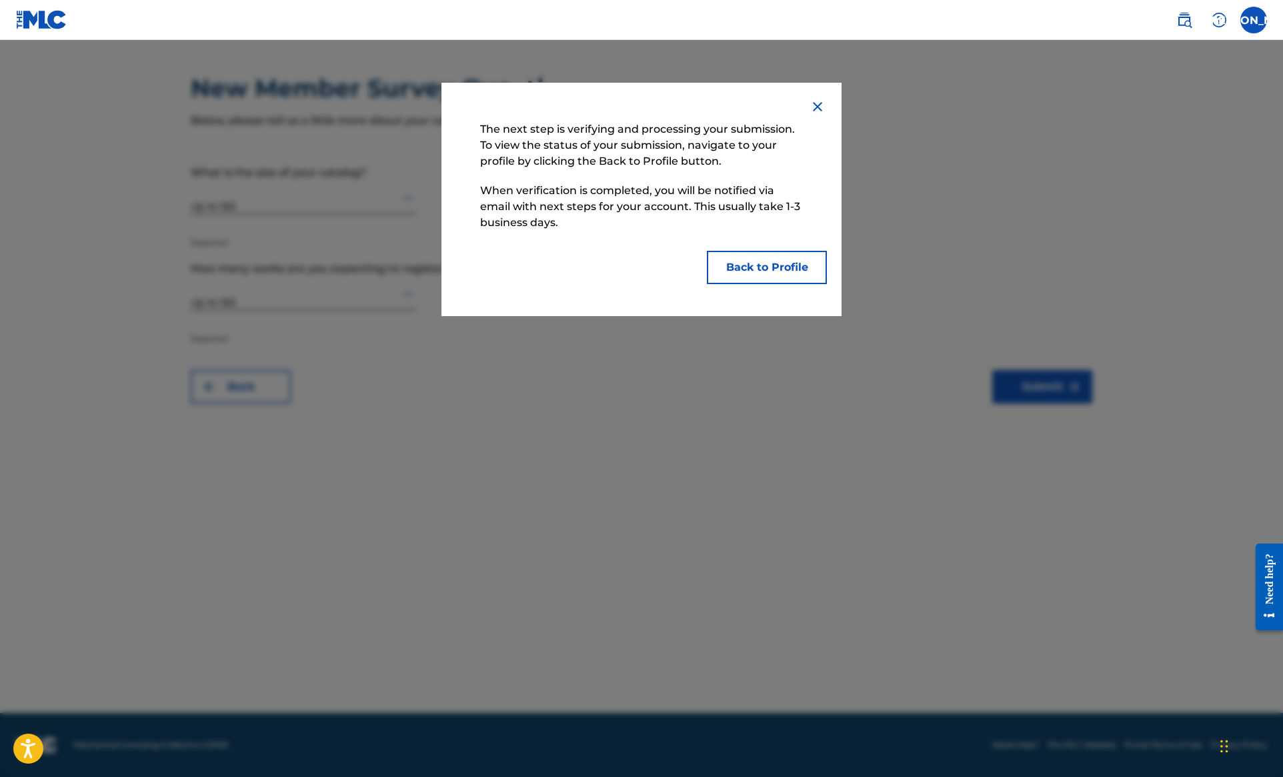
click at [739, 265] on button "Back to Profile" at bounding box center [767, 267] width 120 height 33
